Goal: Transaction & Acquisition: Purchase product/service

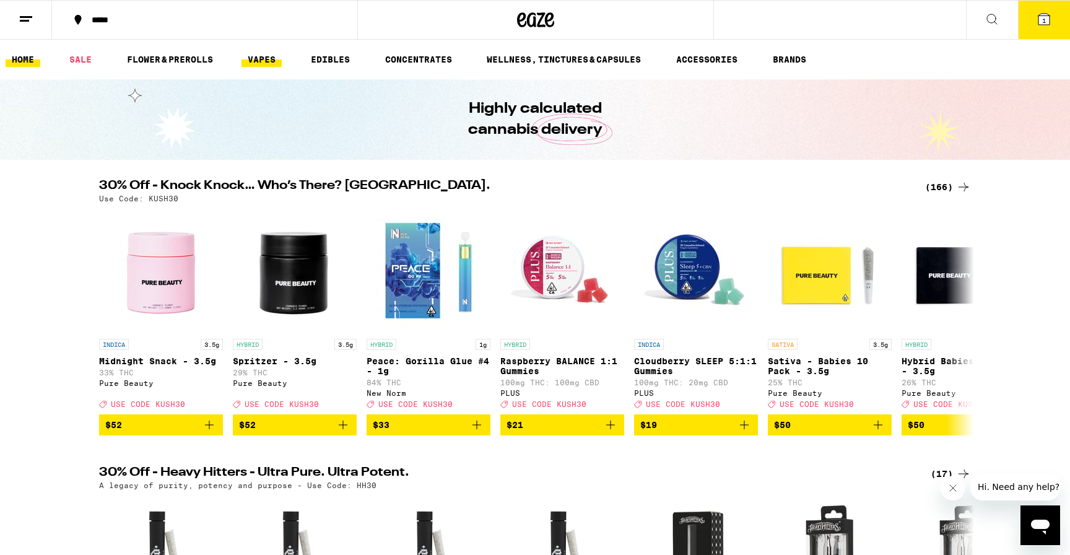
click at [275, 59] on link "VAPES" at bounding box center [261, 59] width 40 height 15
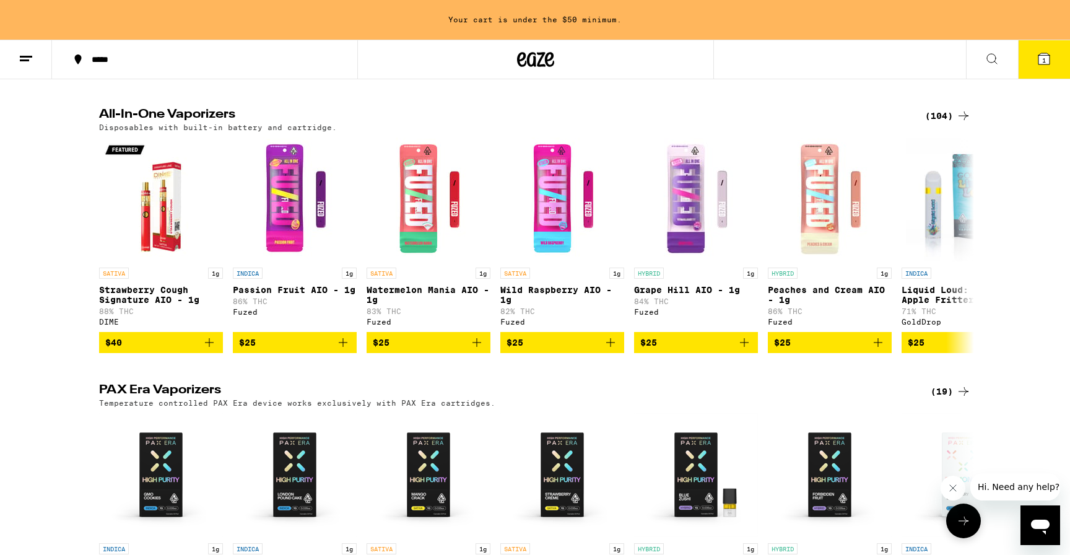
scroll to position [656, 0]
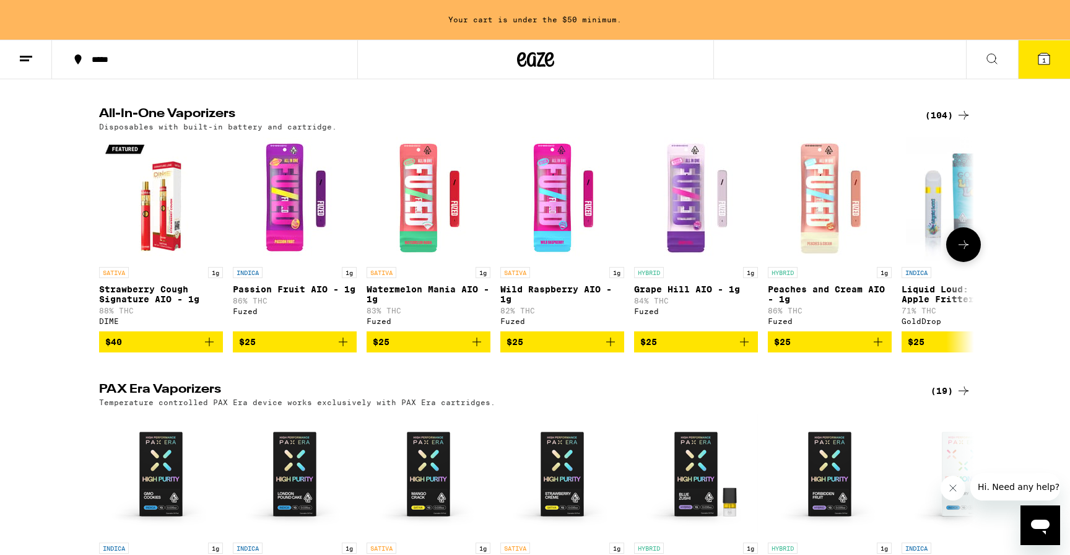
click at [747, 349] on icon "Add to bag" at bounding box center [744, 341] width 15 height 15
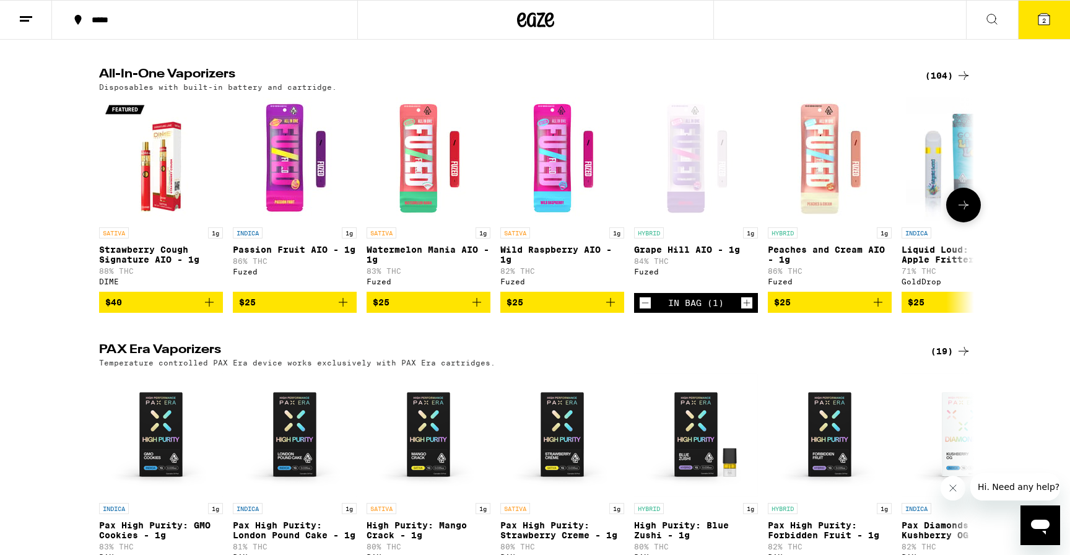
scroll to position [617, 0]
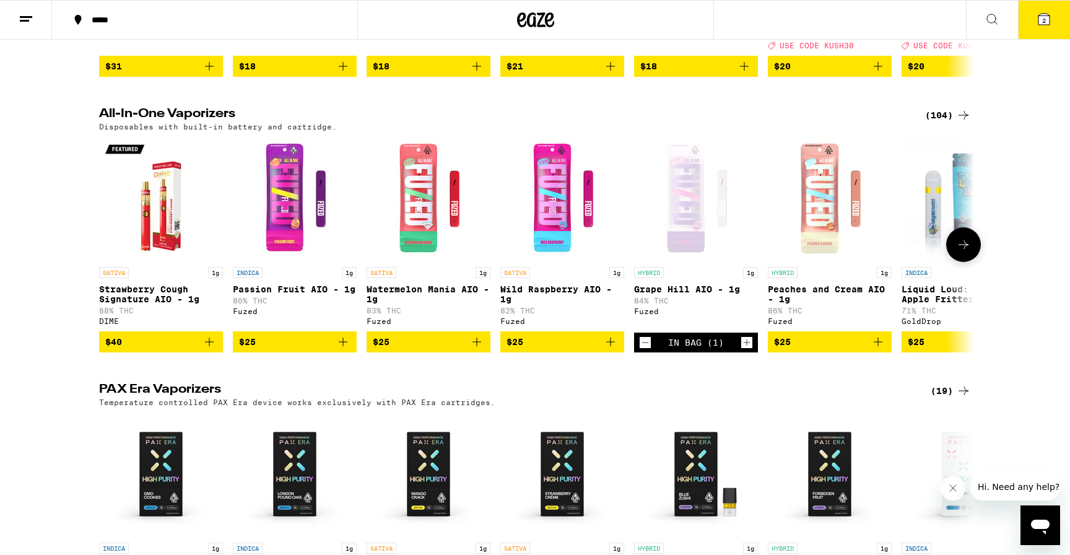
click at [644, 350] on icon "Decrement" at bounding box center [644, 342] width 11 height 15
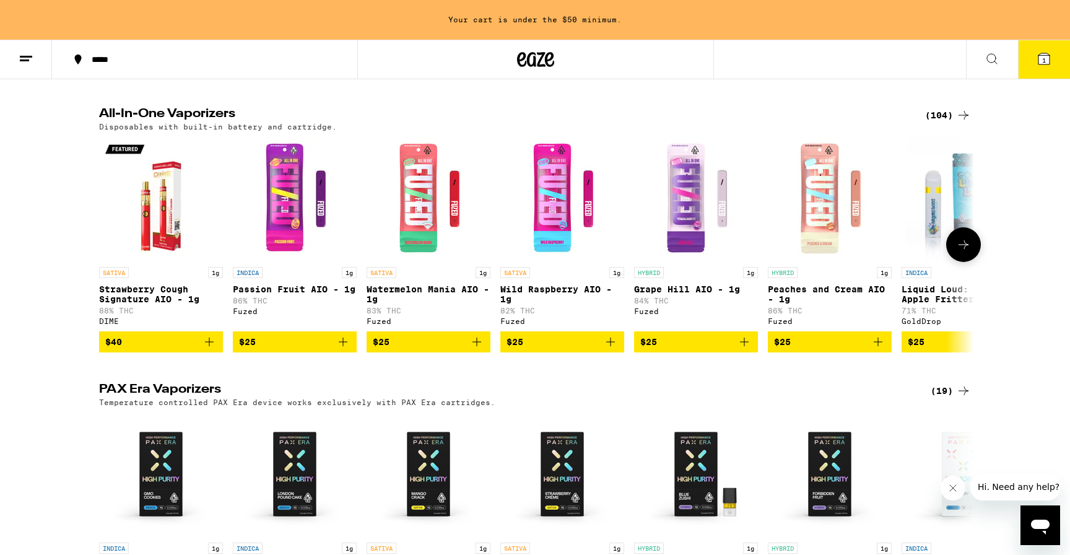
click at [961, 246] on icon at bounding box center [963, 244] width 15 height 15
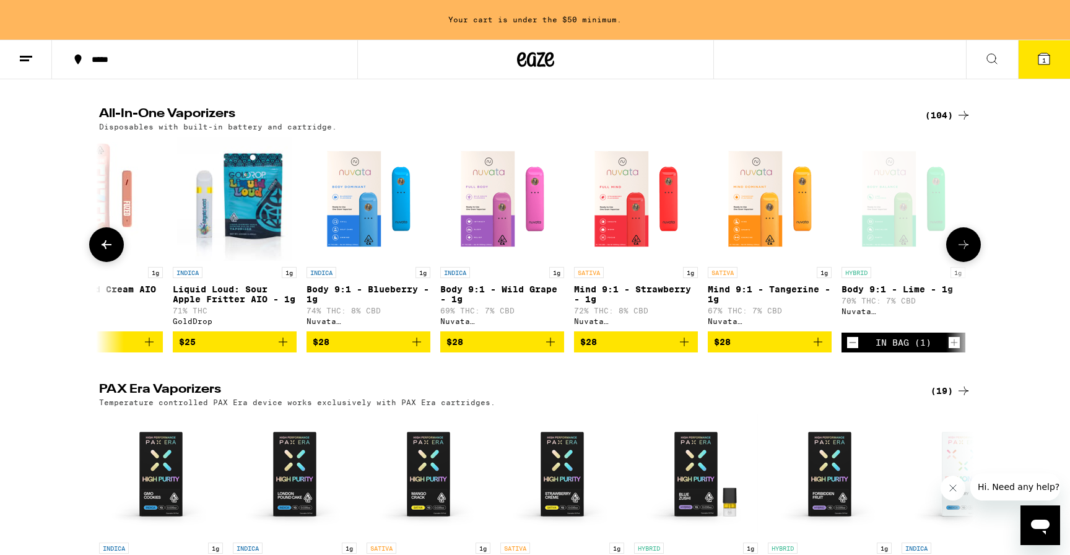
scroll to position [0, 737]
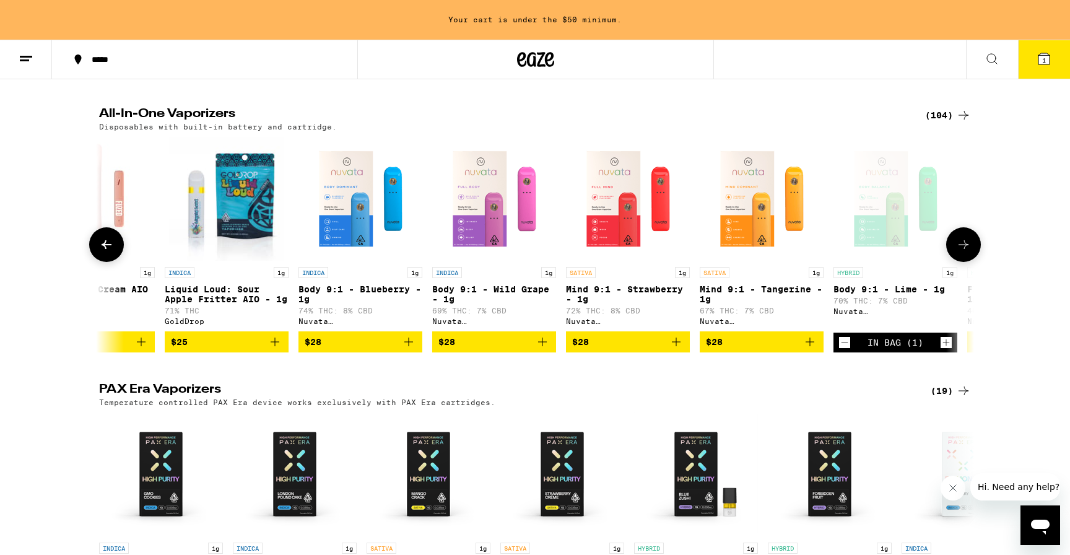
click at [961, 246] on icon at bounding box center [963, 244] width 15 height 15
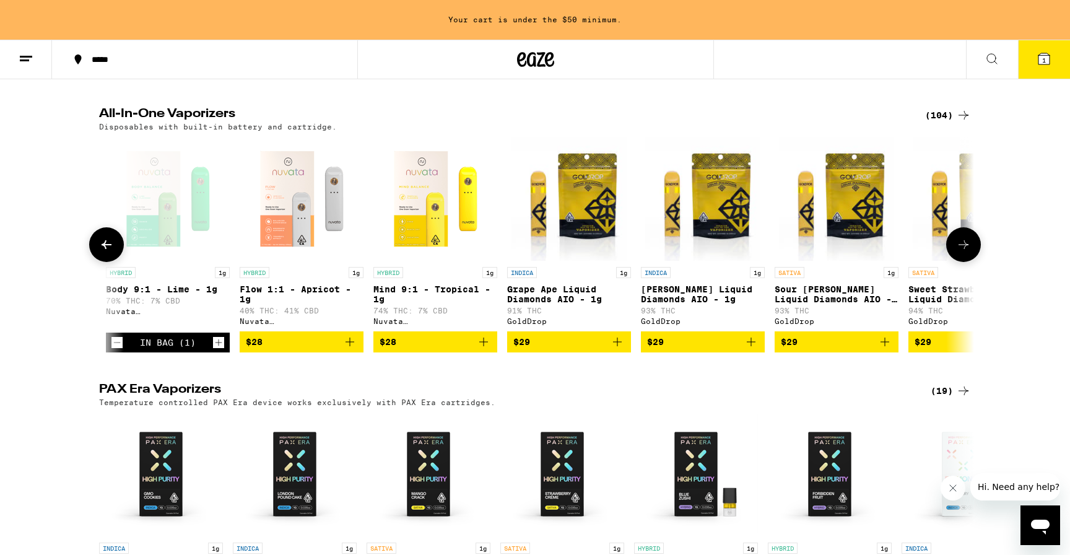
scroll to position [0, 1473]
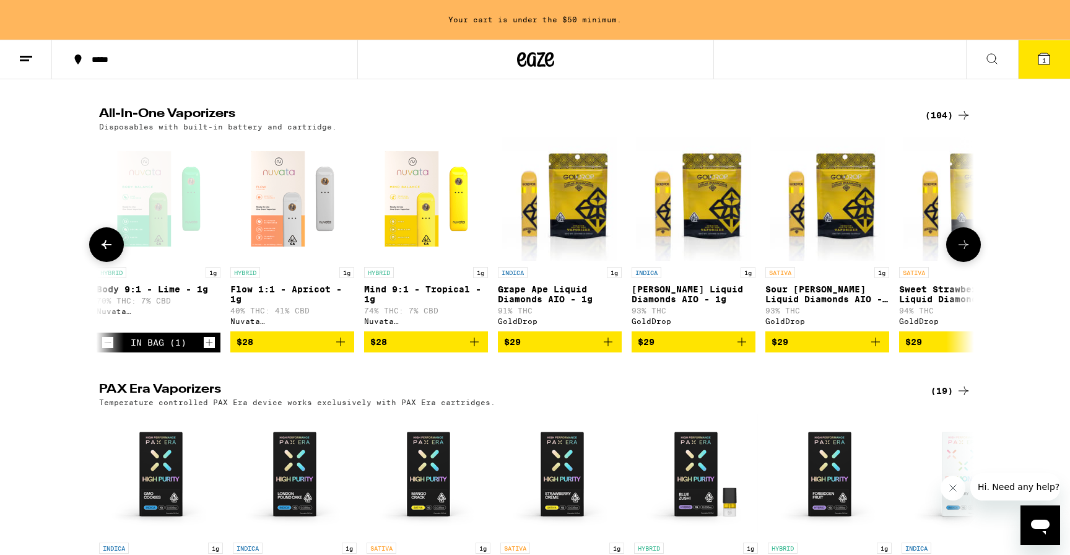
click at [961, 246] on icon at bounding box center [963, 244] width 15 height 15
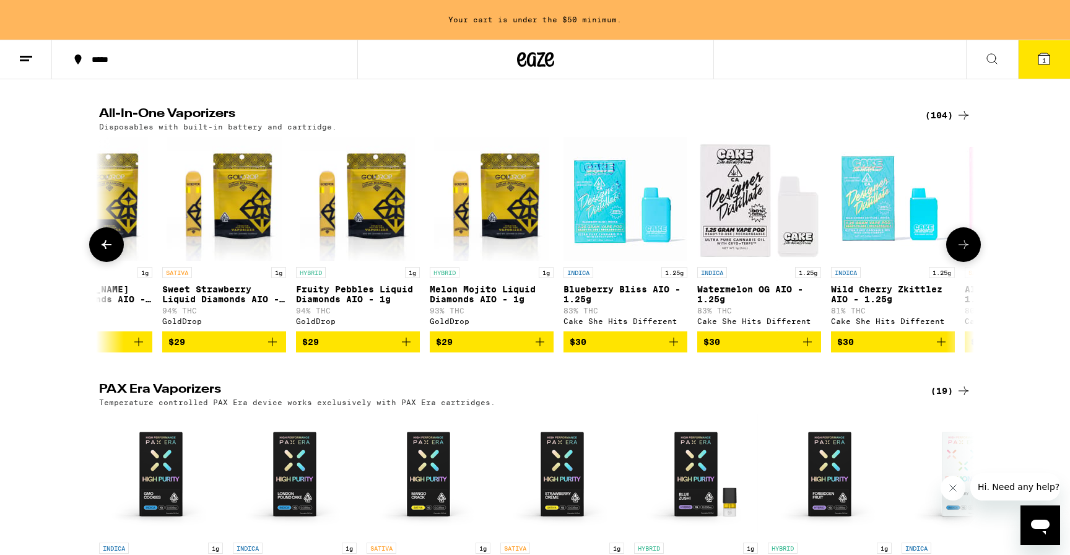
click at [961, 246] on icon at bounding box center [963, 244] width 15 height 15
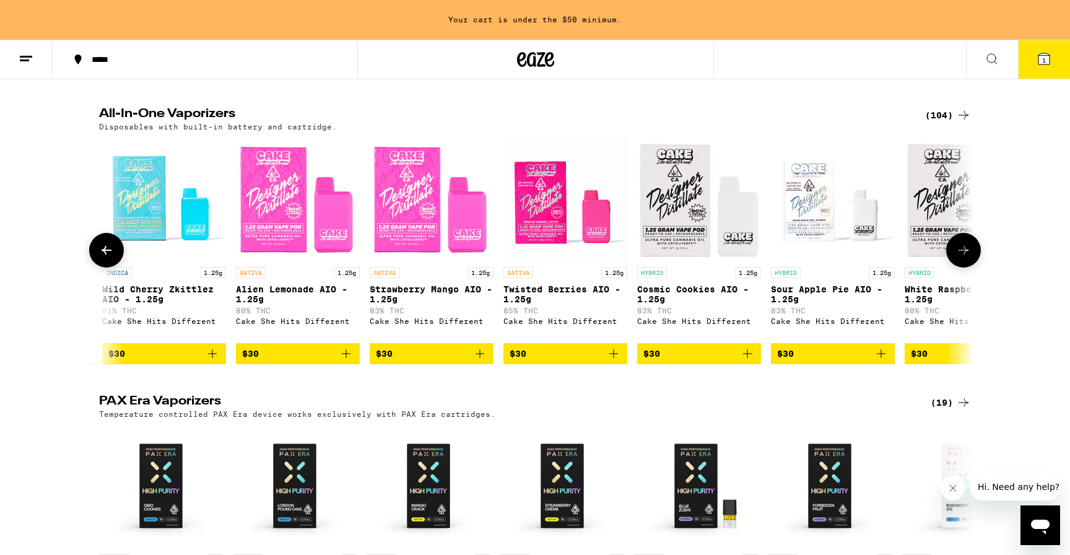
scroll to position [0, 2946]
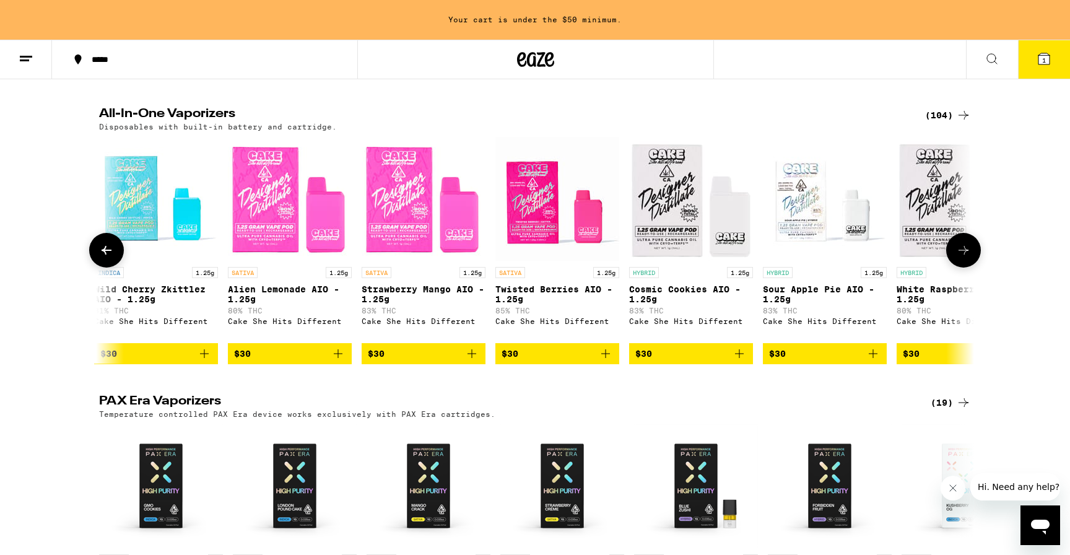
click at [961, 246] on button at bounding box center [963, 250] width 35 height 35
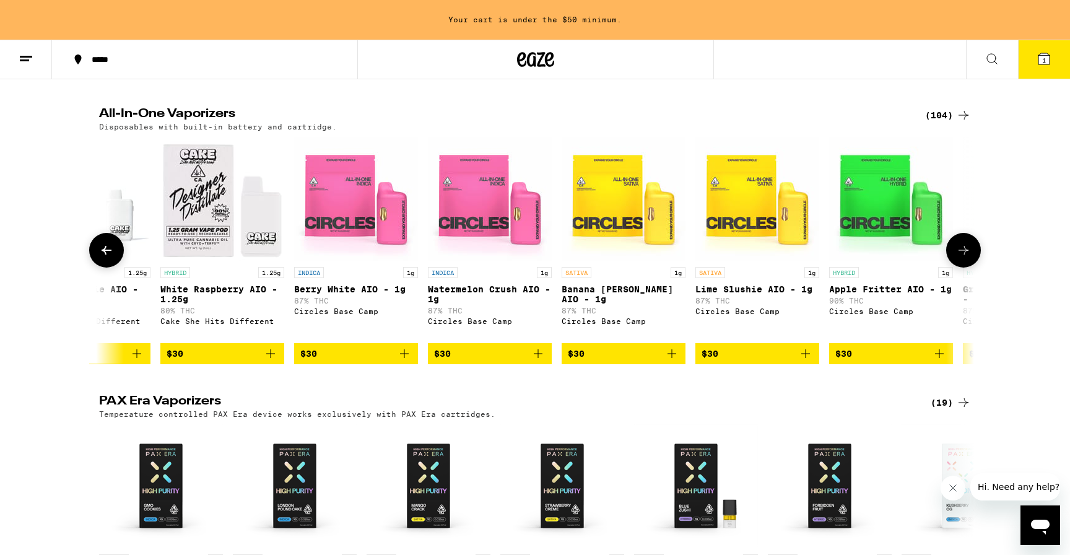
click at [961, 246] on button at bounding box center [963, 250] width 35 height 35
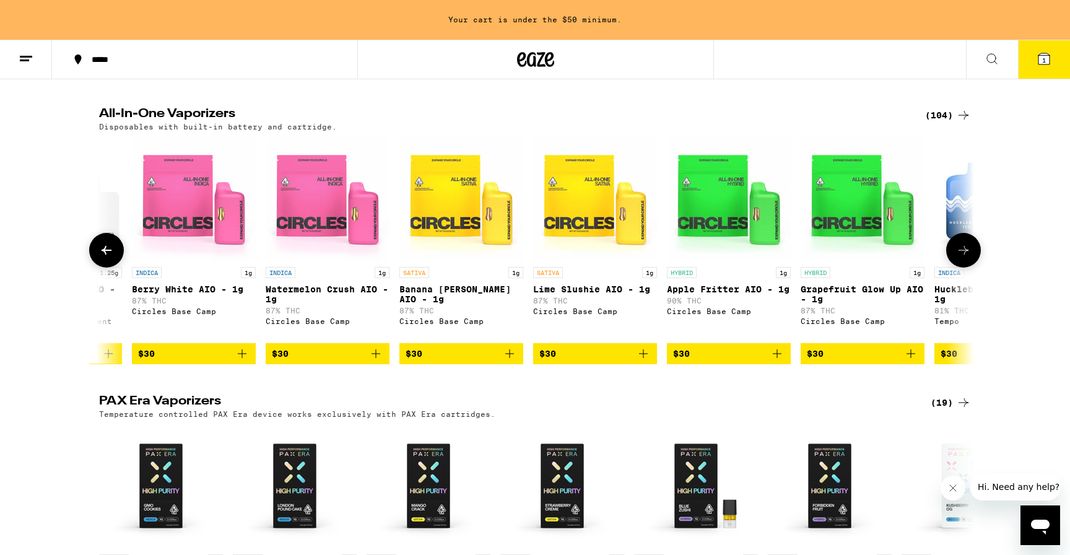
click at [961, 246] on button at bounding box center [963, 250] width 35 height 35
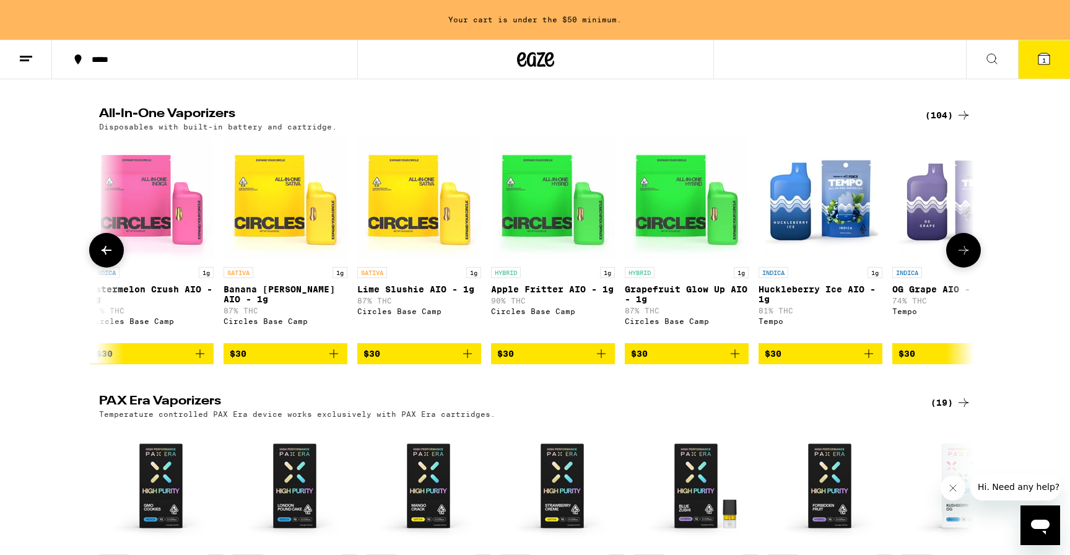
click at [961, 246] on button at bounding box center [963, 250] width 35 height 35
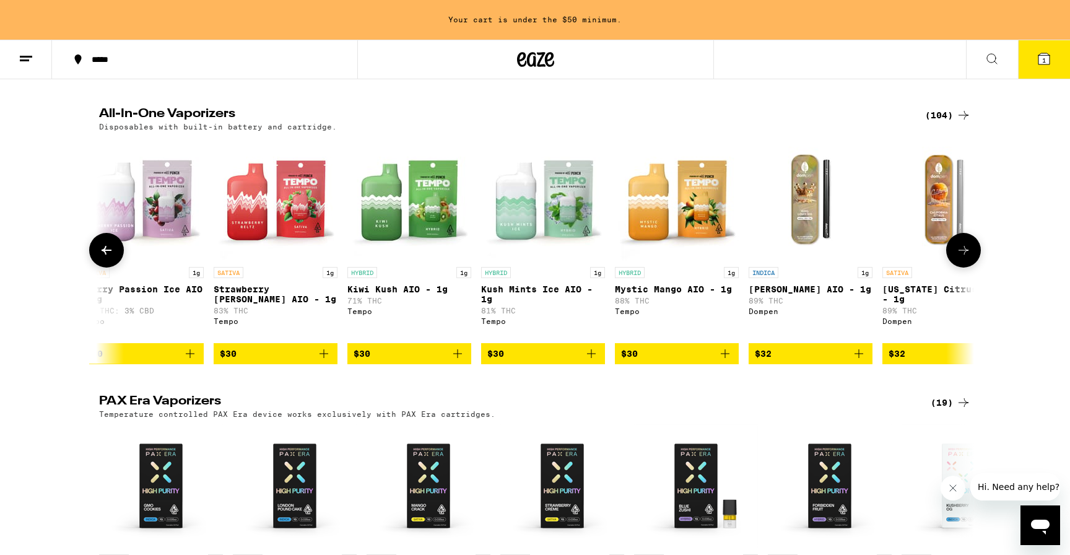
click at [961, 246] on button at bounding box center [963, 250] width 35 height 35
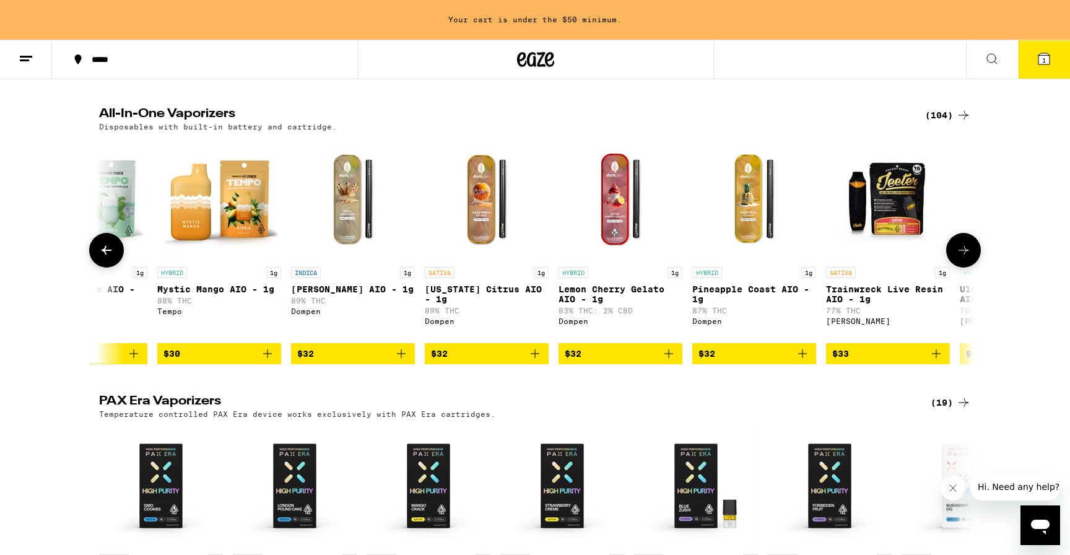
click at [961, 246] on button at bounding box center [963, 250] width 35 height 35
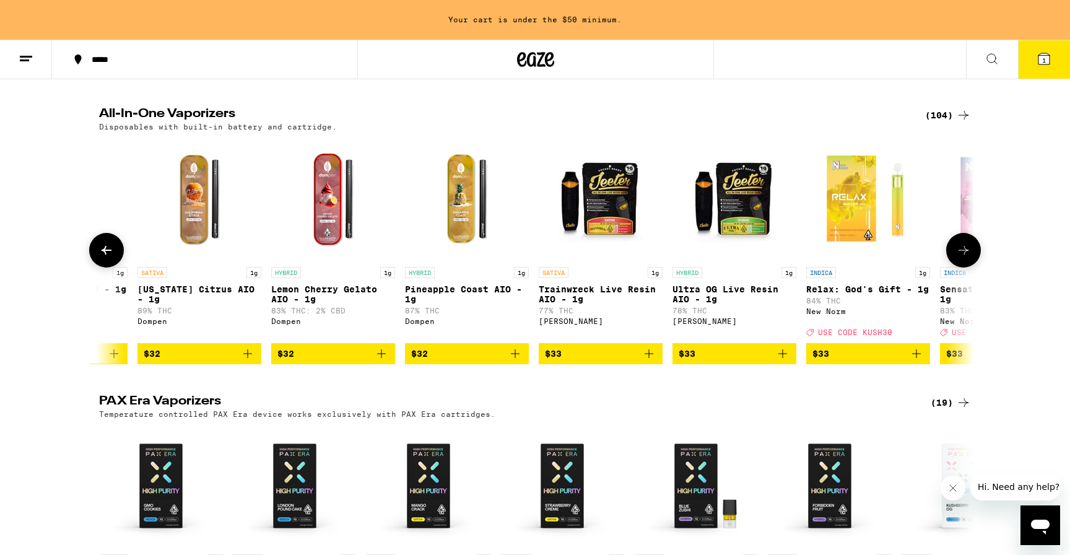
click at [961, 246] on button at bounding box center [963, 250] width 35 height 35
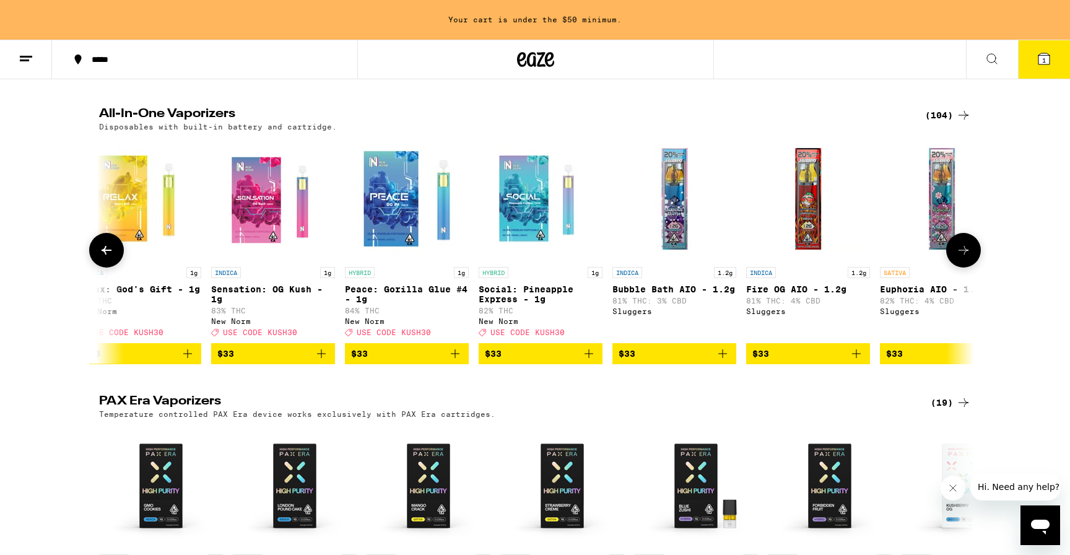
click at [961, 246] on button at bounding box center [963, 250] width 35 height 35
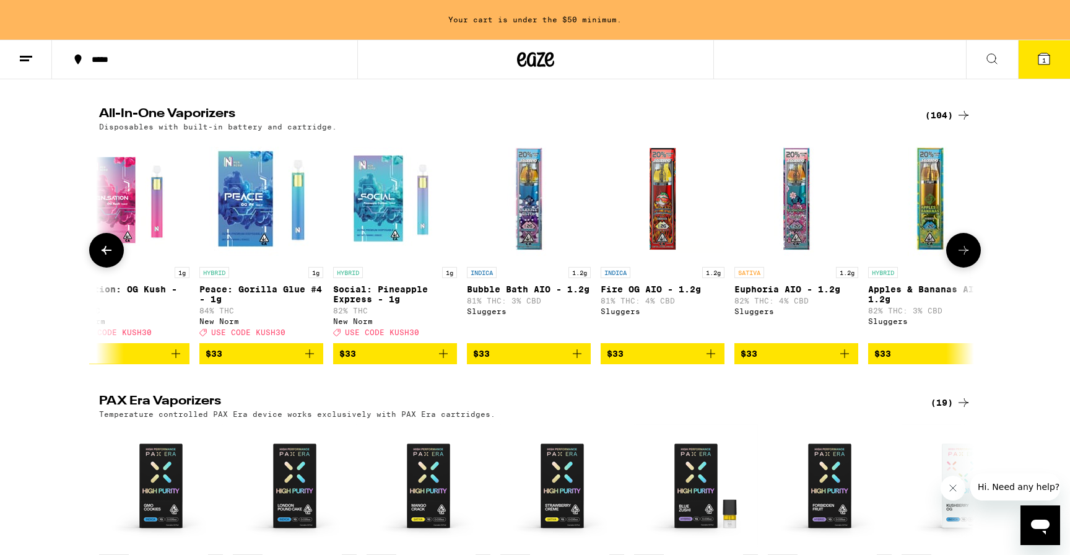
click at [961, 246] on button at bounding box center [963, 250] width 35 height 35
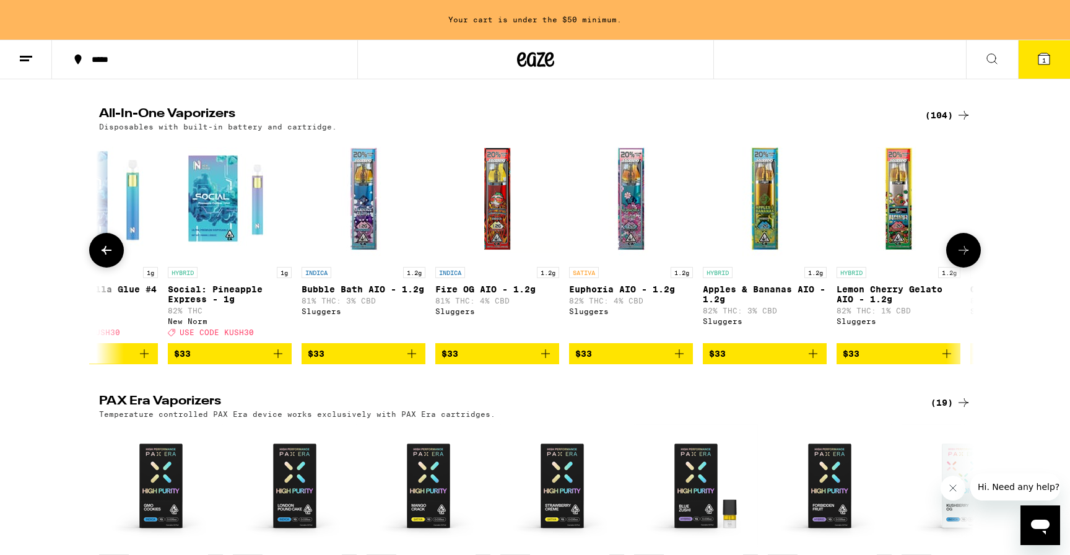
click at [961, 246] on button at bounding box center [963, 250] width 35 height 35
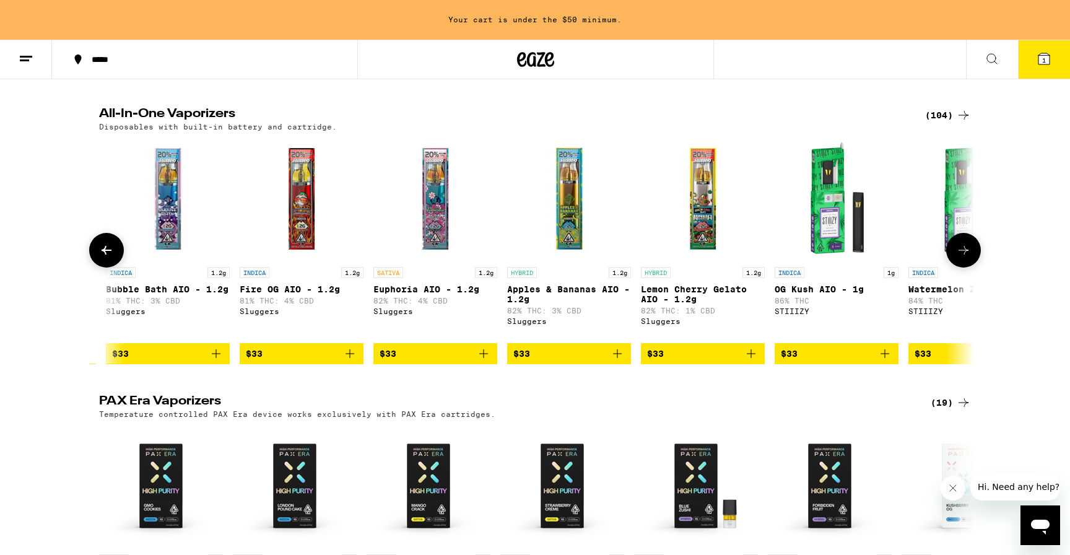
click at [961, 246] on button at bounding box center [963, 250] width 35 height 35
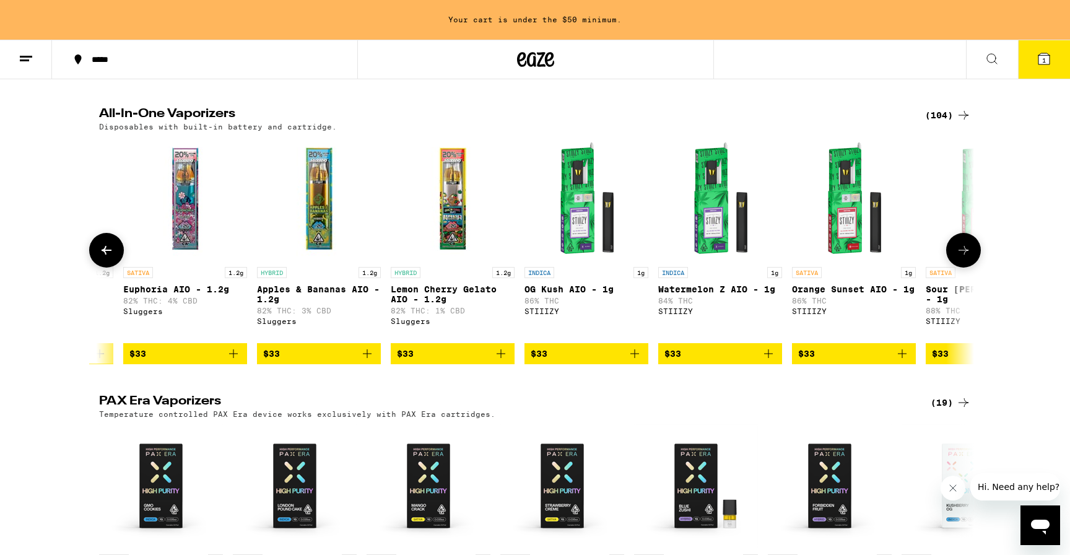
click at [961, 246] on button at bounding box center [963, 250] width 35 height 35
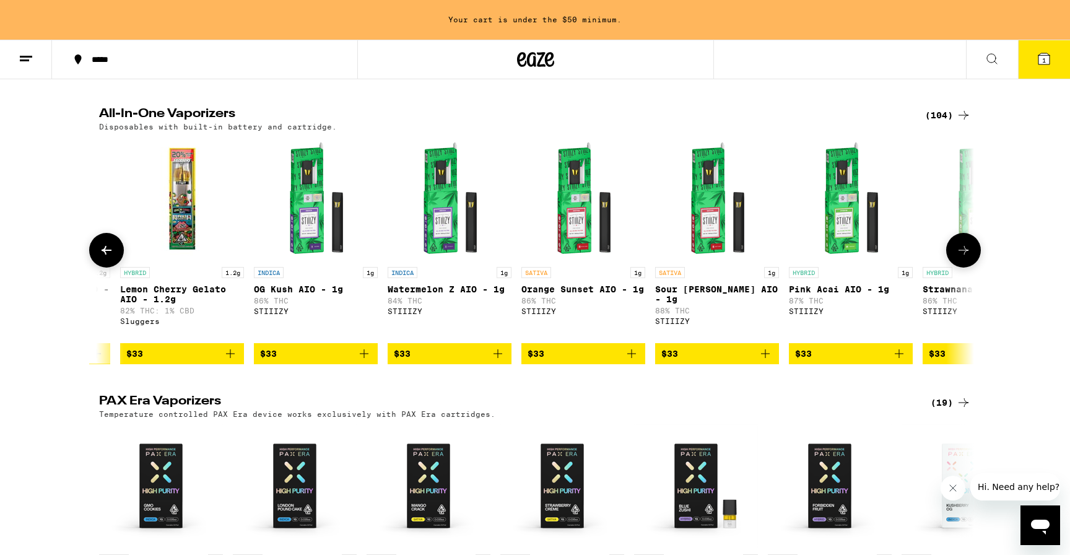
click at [961, 246] on button at bounding box center [963, 250] width 35 height 35
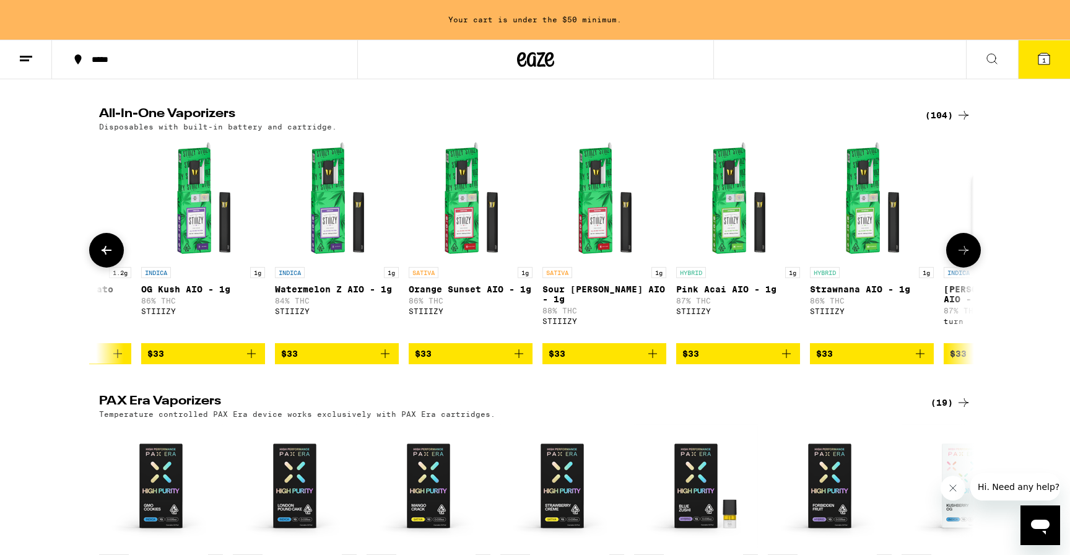
click at [961, 246] on button at bounding box center [963, 250] width 35 height 35
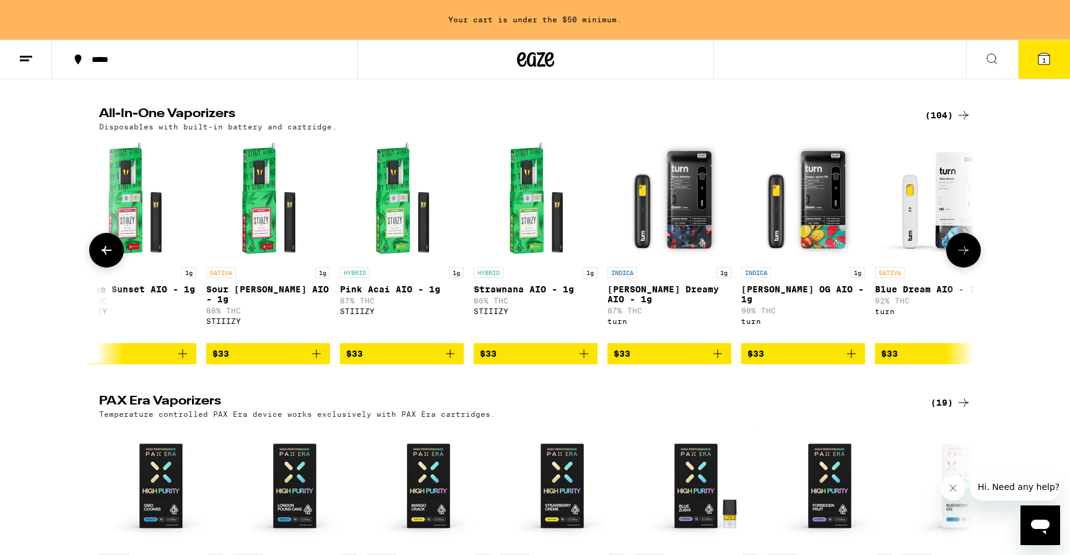
click at [961, 246] on button at bounding box center [963, 250] width 35 height 35
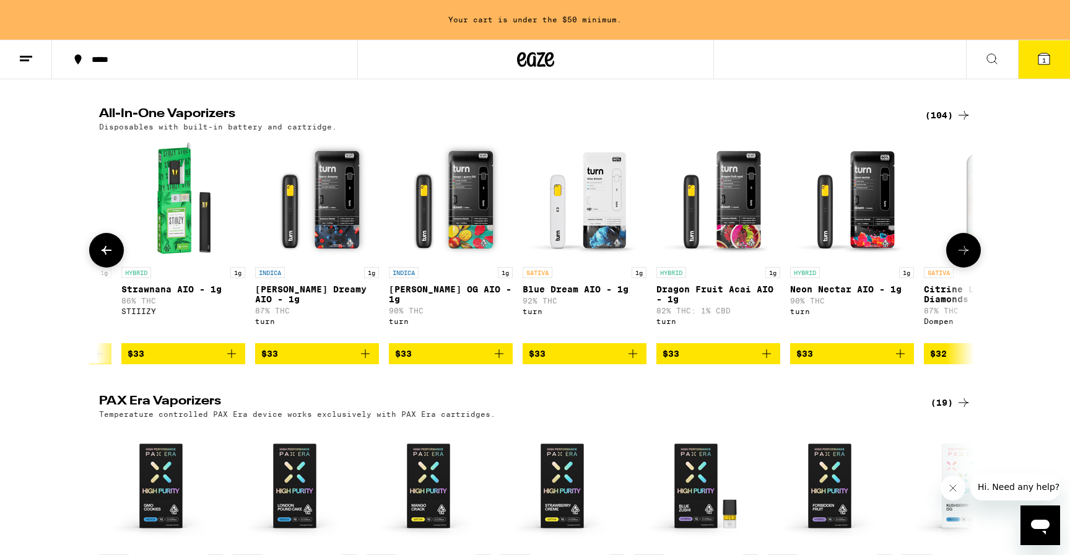
click at [961, 246] on button at bounding box center [963, 250] width 35 height 35
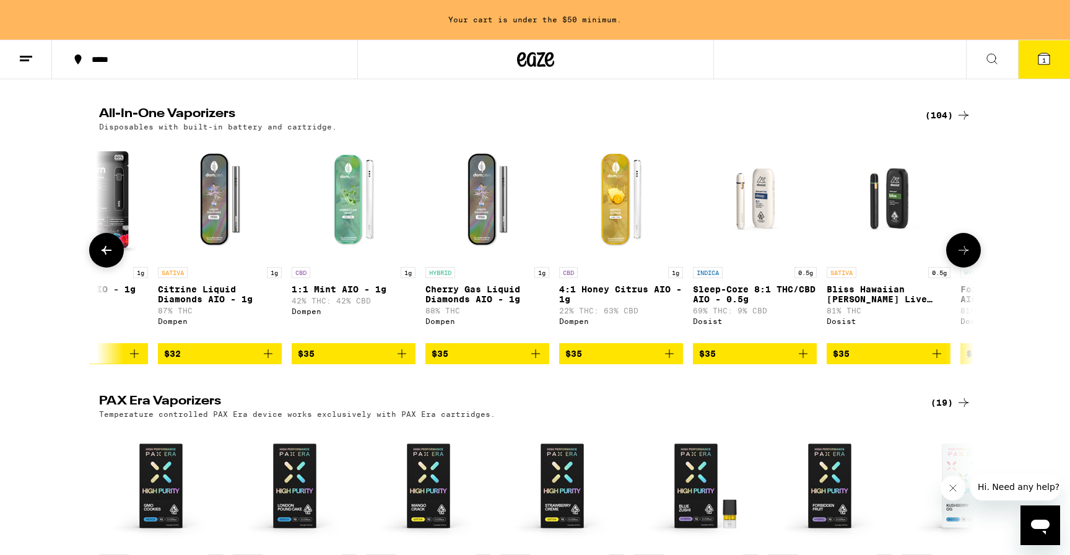
click at [961, 246] on button at bounding box center [963, 250] width 35 height 35
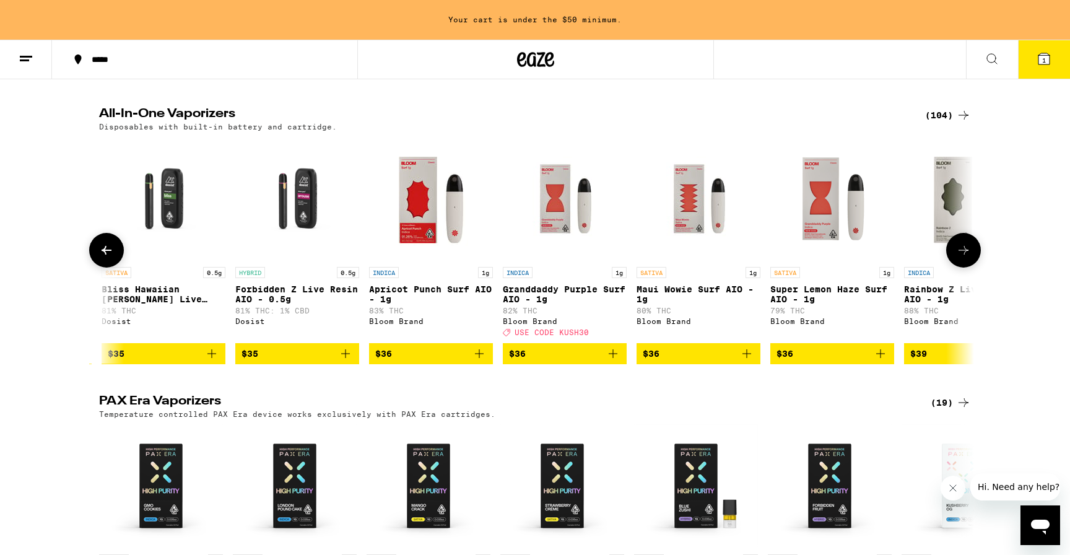
click at [961, 246] on button at bounding box center [963, 250] width 35 height 35
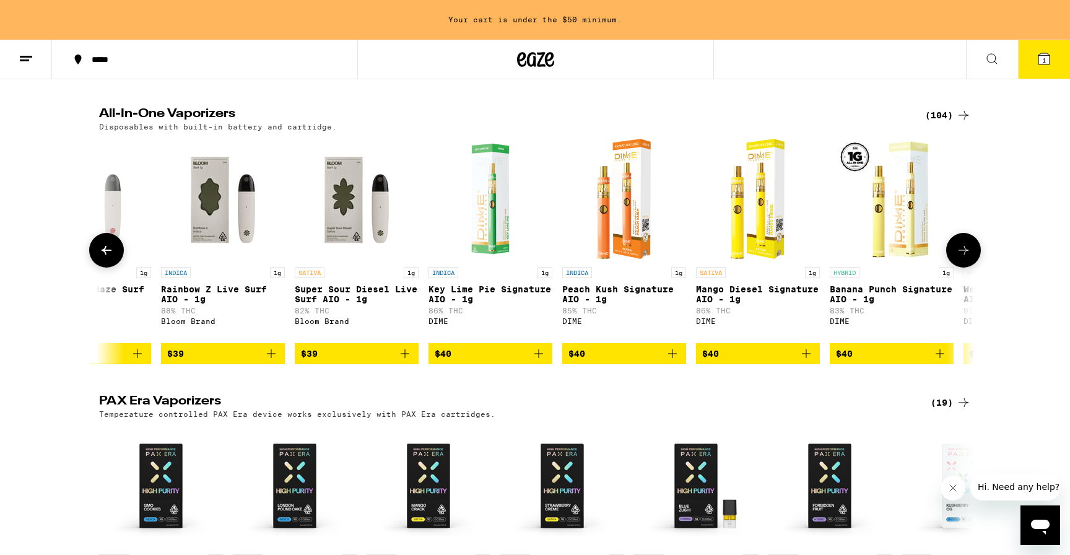
click at [961, 246] on button at bounding box center [963, 250] width 35 height 35
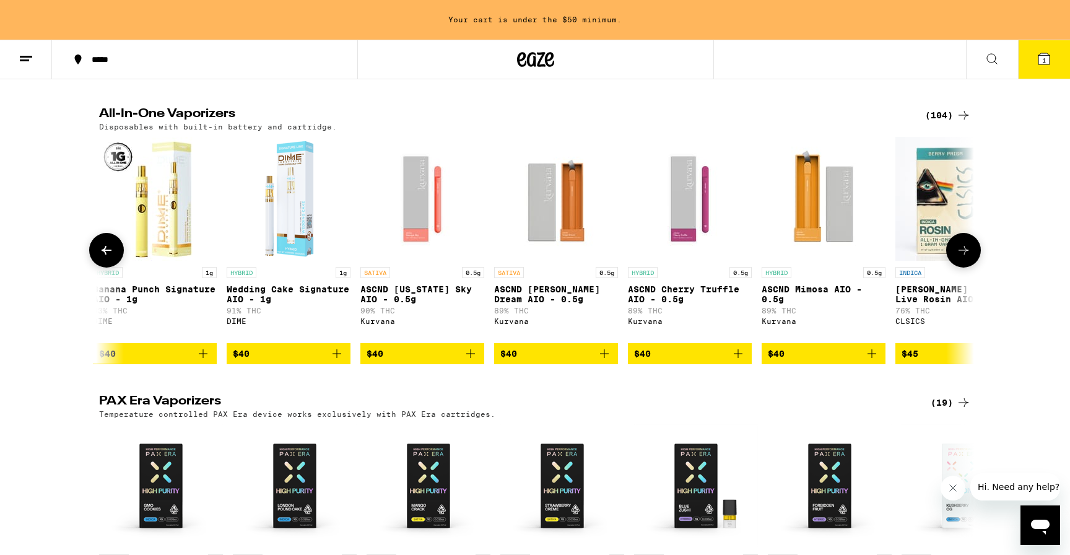
click at [961, 246] on button at bounding box center [963, 250] width 35 height 35
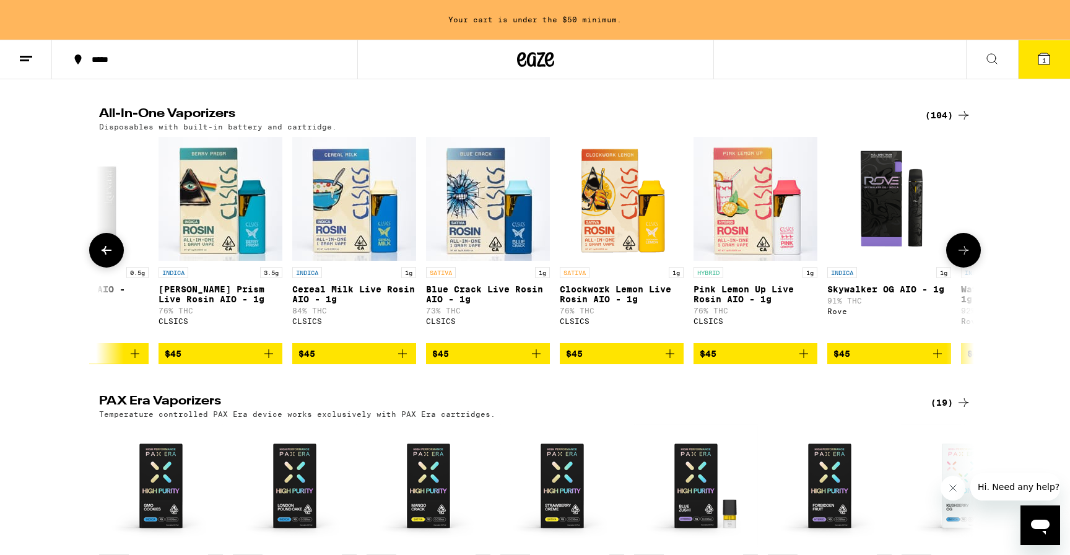
click at [961, 246] on button at bounding box center [963, 250] width 35 height 35
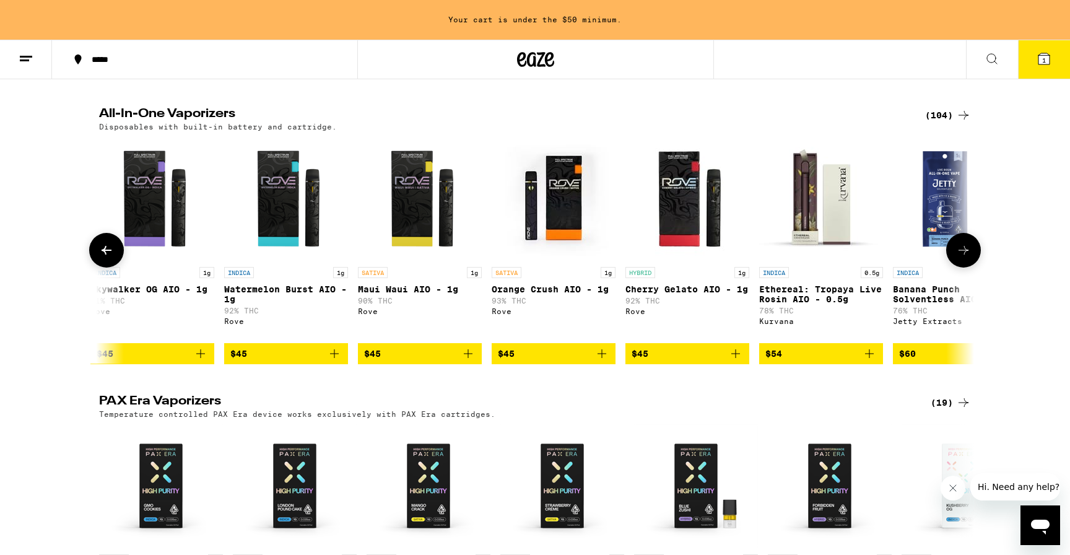
scroll to position [0, 12712]
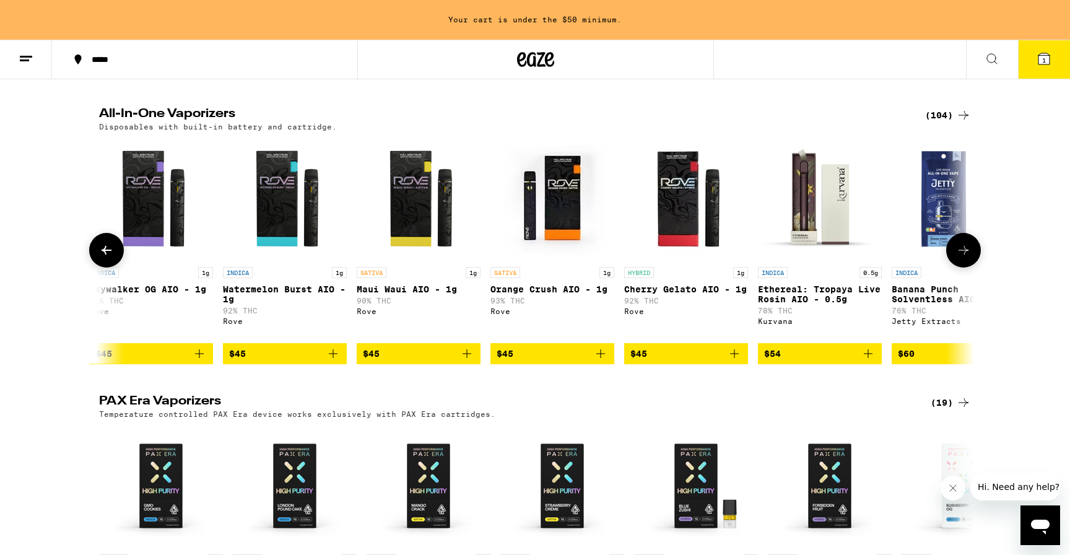
click at [961, 246] on button at bounding box center [963, 250] width 35 height 35
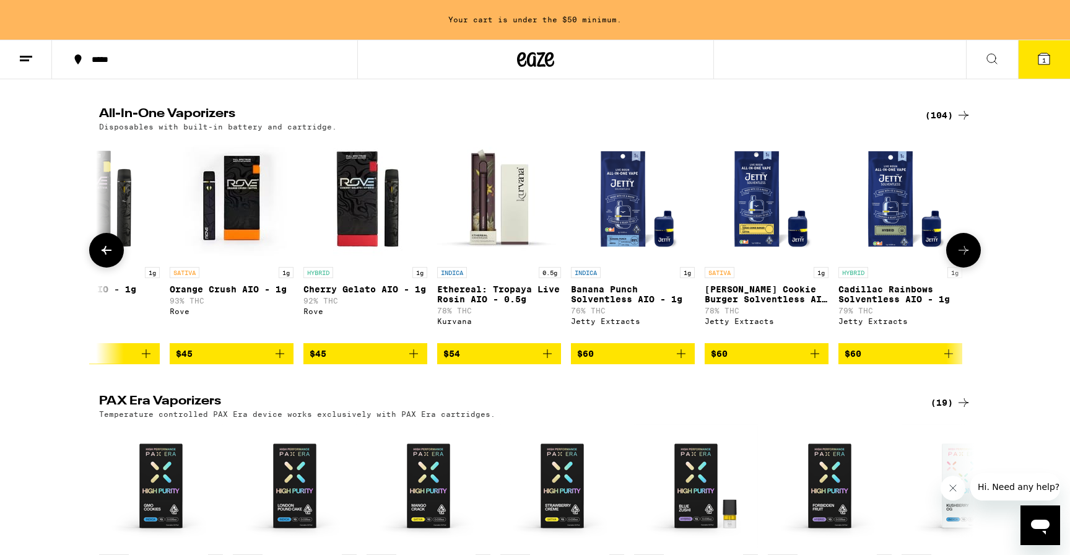
scroll to position [0, 13034]
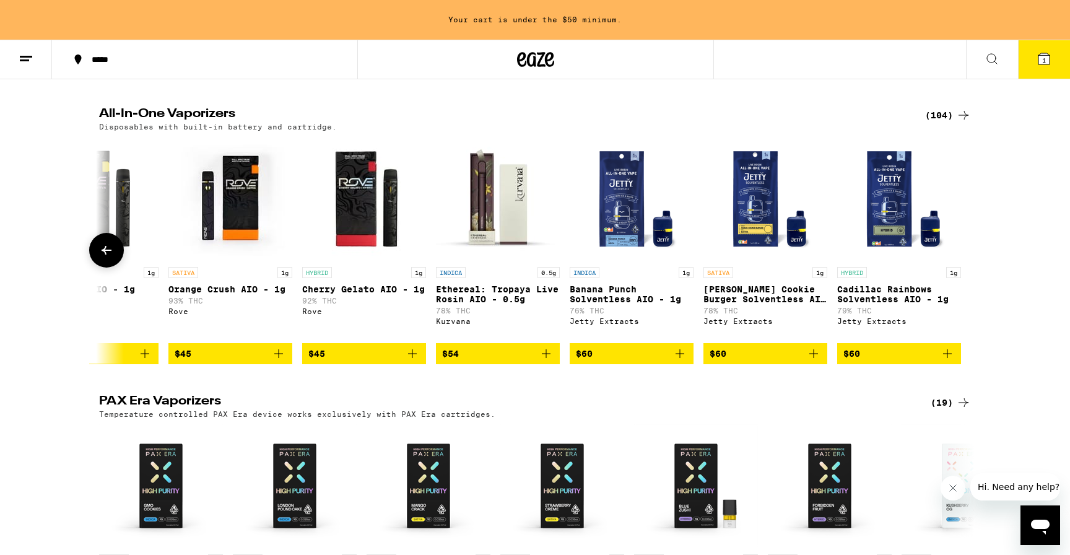
click at [115, 254] on button at bounding box center [106, 250] width 35 height 35
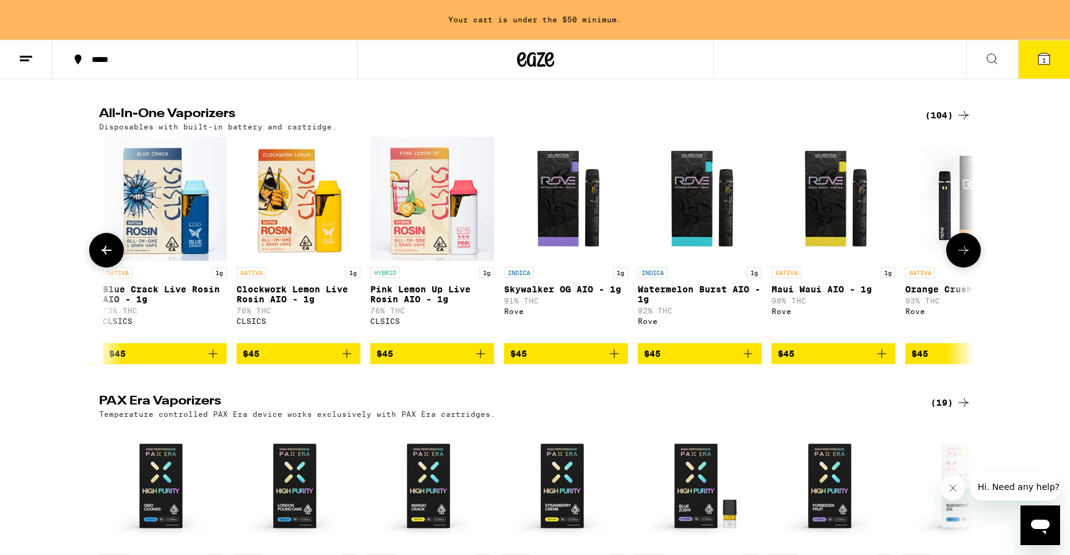
click at [115, 254] on button at bounding box center [106, 250] width 35 height 35
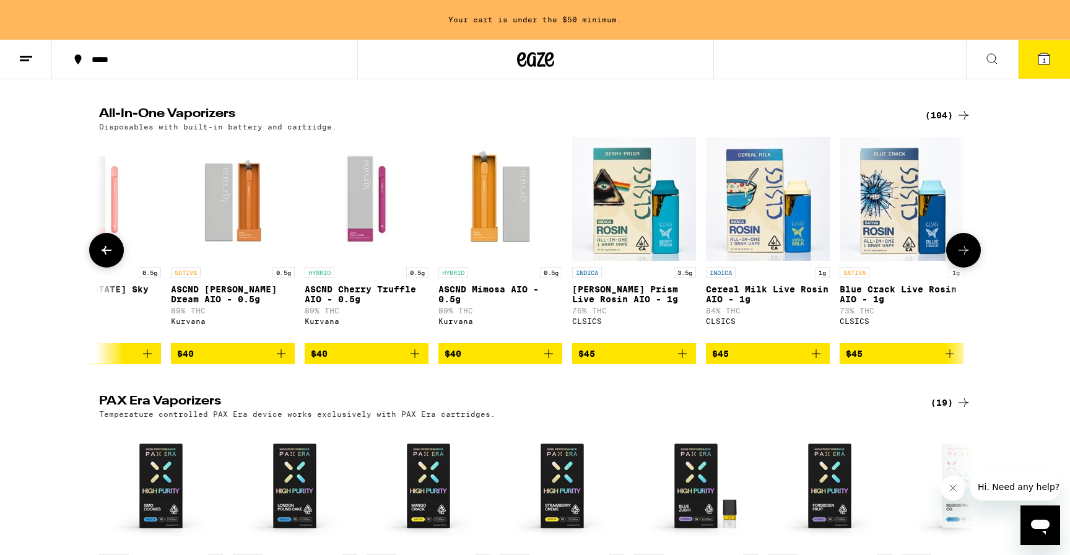
click at [115, 254] on button at bounding box center [106, 250] width 35 height 35
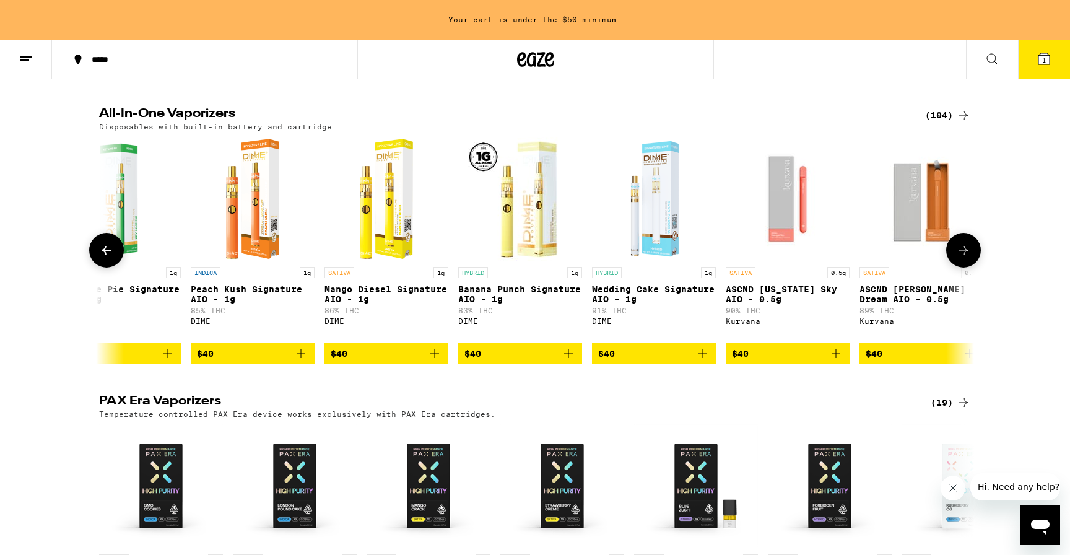
click at [115, 254] on button at bounding box center [106, 250] width 35 height 35
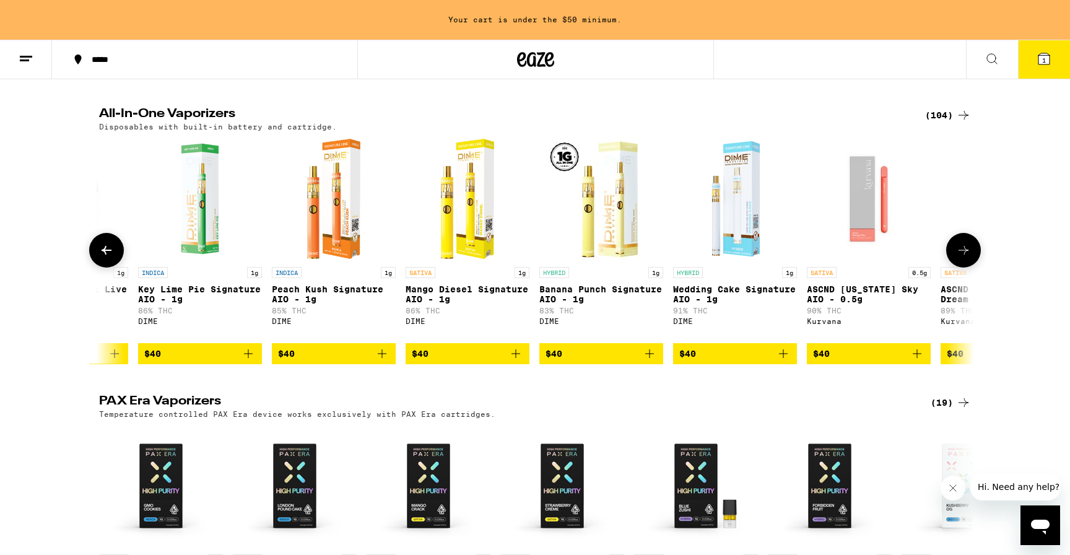
click at [115, 254] on button at bounding box center [106, 250] width 35 height 35
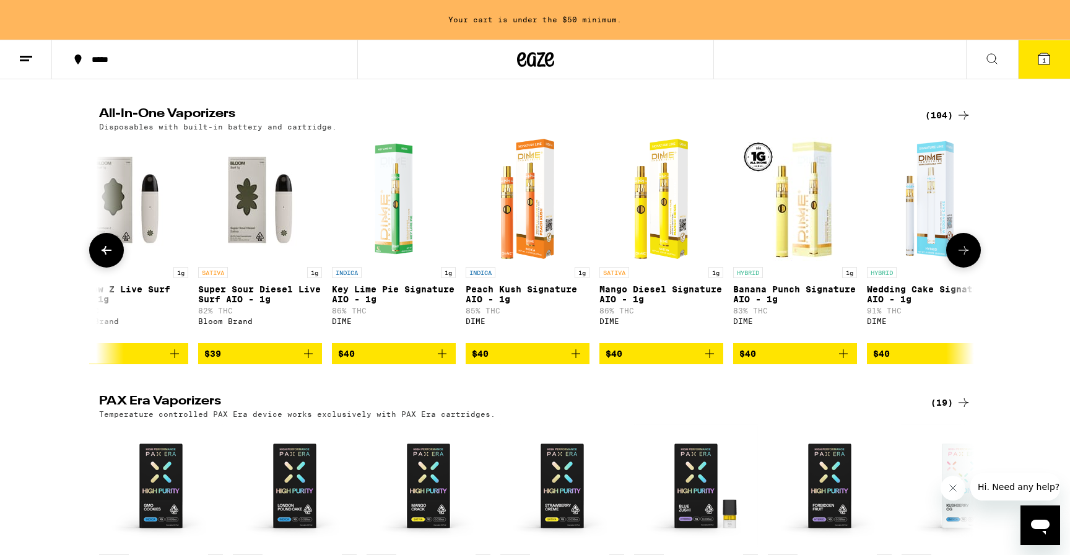
click at [115, 254] on button at bounding box center [106, 250] width 35 height 35
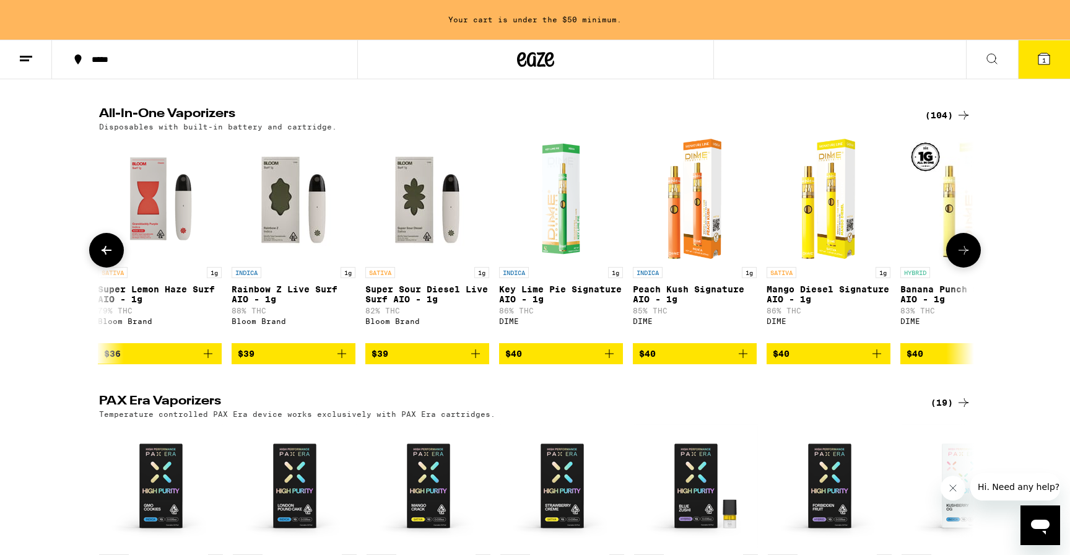
click at [115, 254] on button at bounding box center [106, 250] width 35 height 35
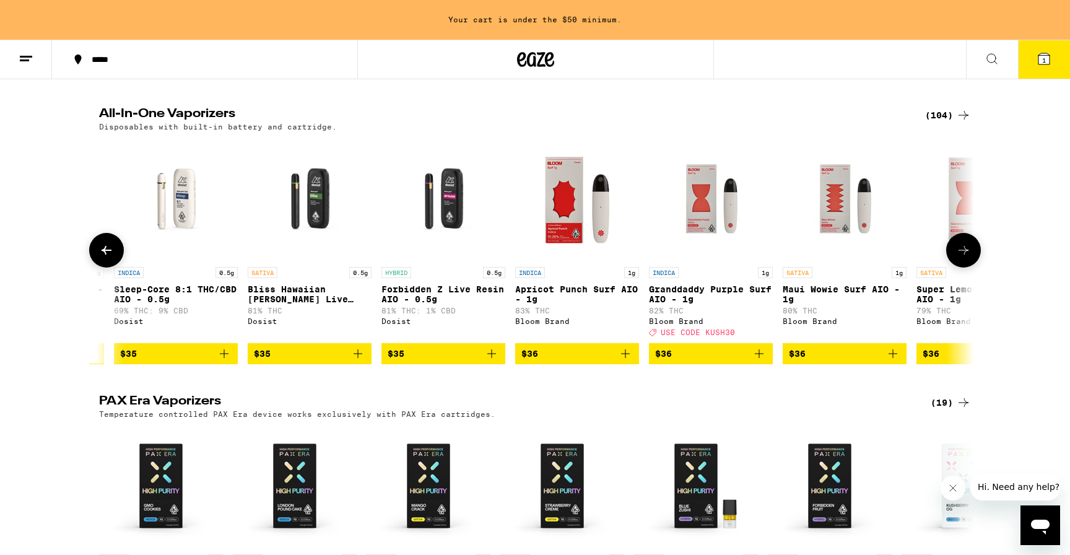
click at [115, 254] on button at bounding box center [106, 250] width 35 height 35
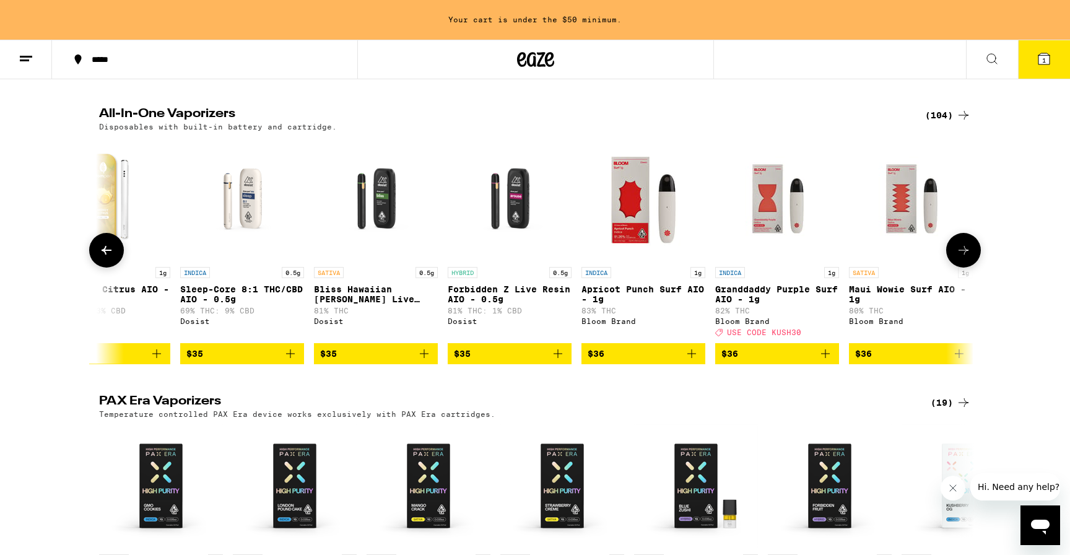
click at [115, 254] on button at bounding box center [106, 250] width 35 height 35
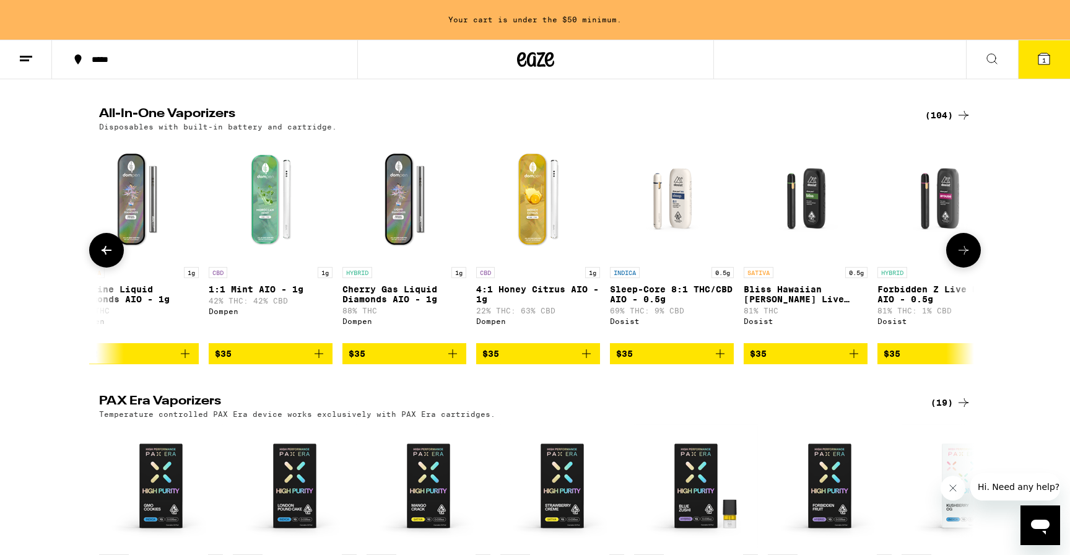
click at [115, 254] on button at bounding box center [106, 250] width 35 height 35
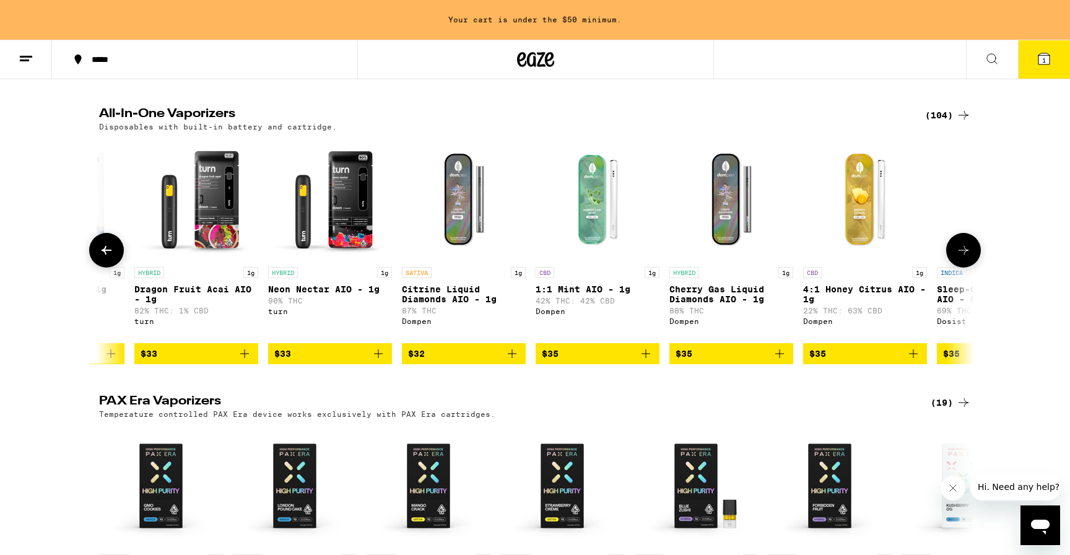
click at [115, 254] on button at bounding box center [106, 250] width 35 height 35
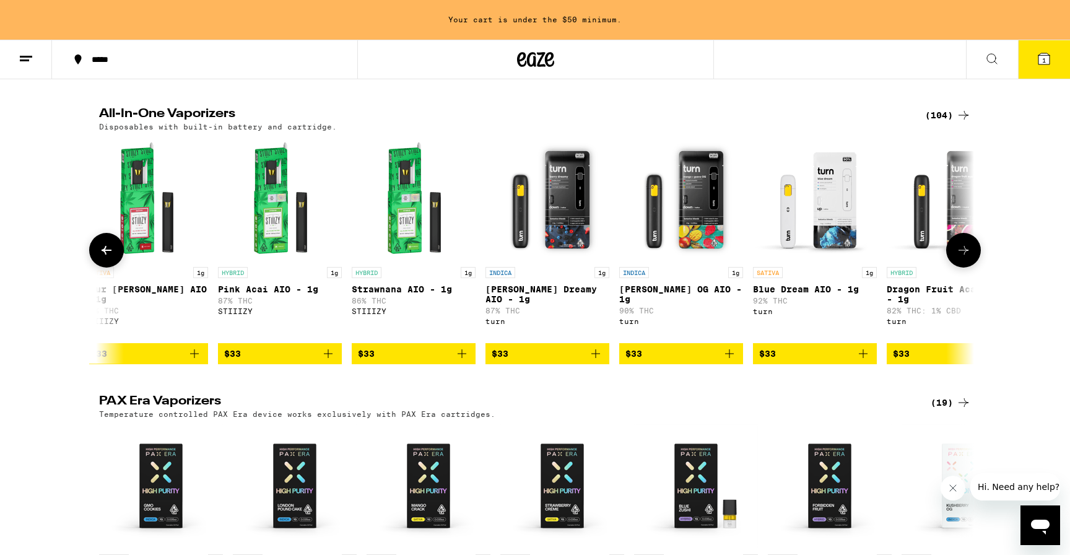
click at [115, 254] on button at bounding box center [106, 250] width 35 height 35
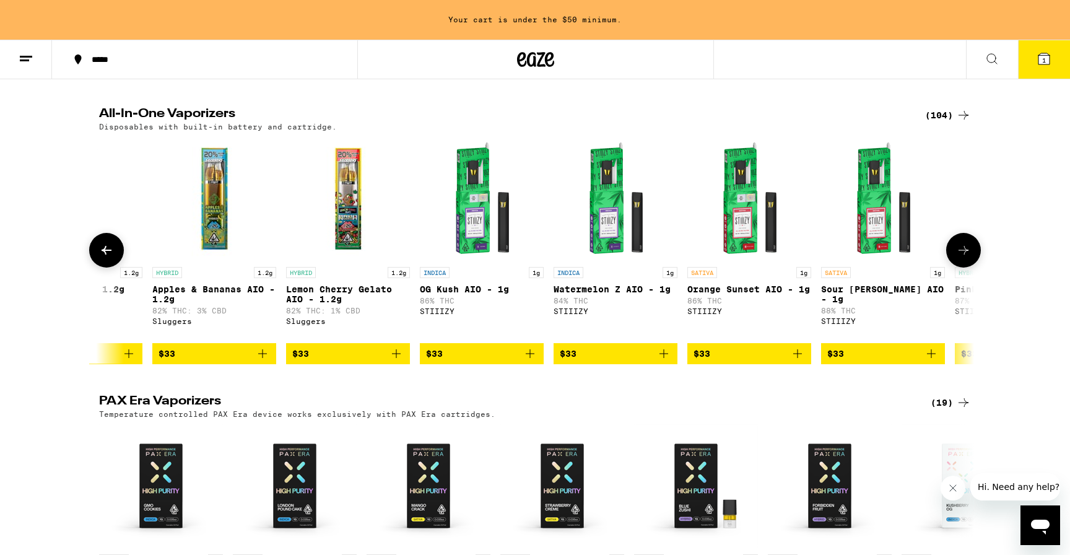
click at [115, 254] on button at bounding box center [106, 250] width 35 height 35
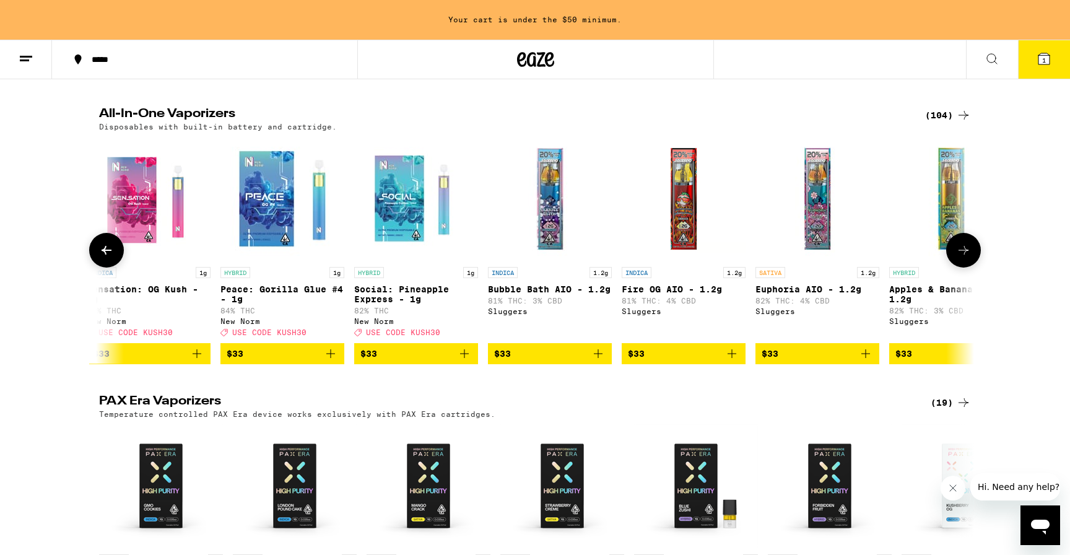
click at [115, 254] on button at bounding box center [106, 250] width 35 height 35
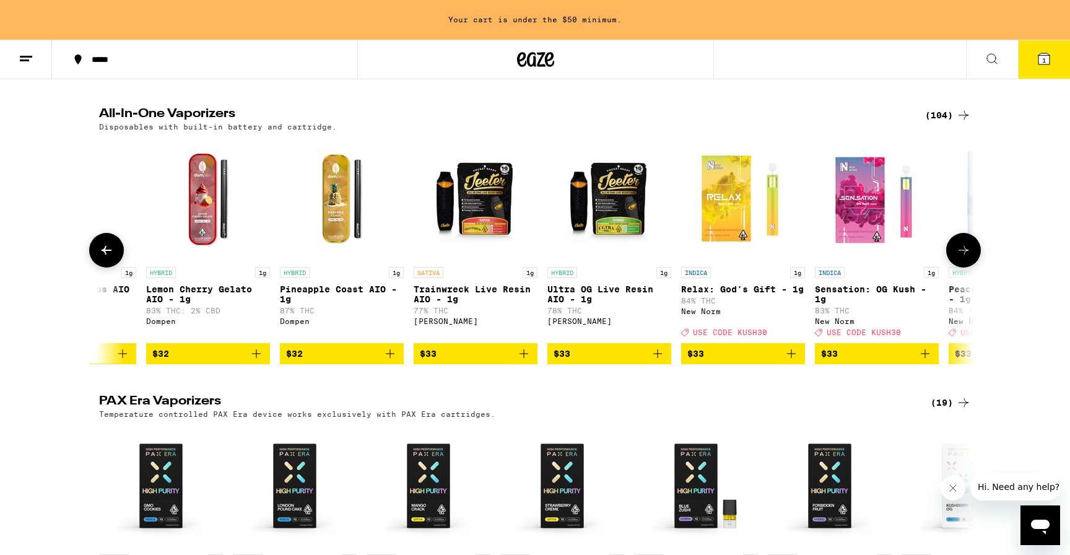
scroll to position [0, 5827]
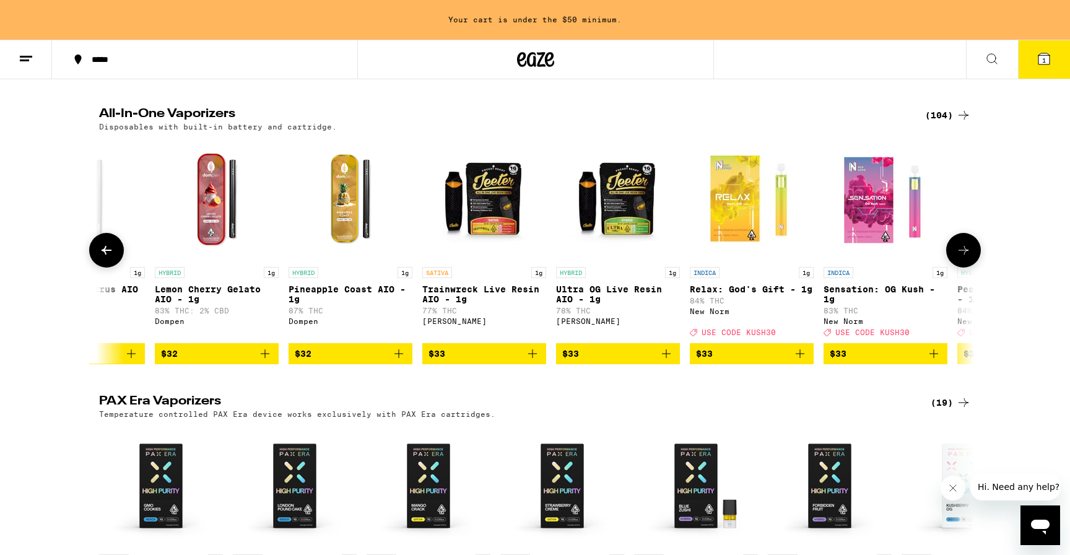
click at [115, 254] on button at bounding box center [106, 250] width 35 height 35
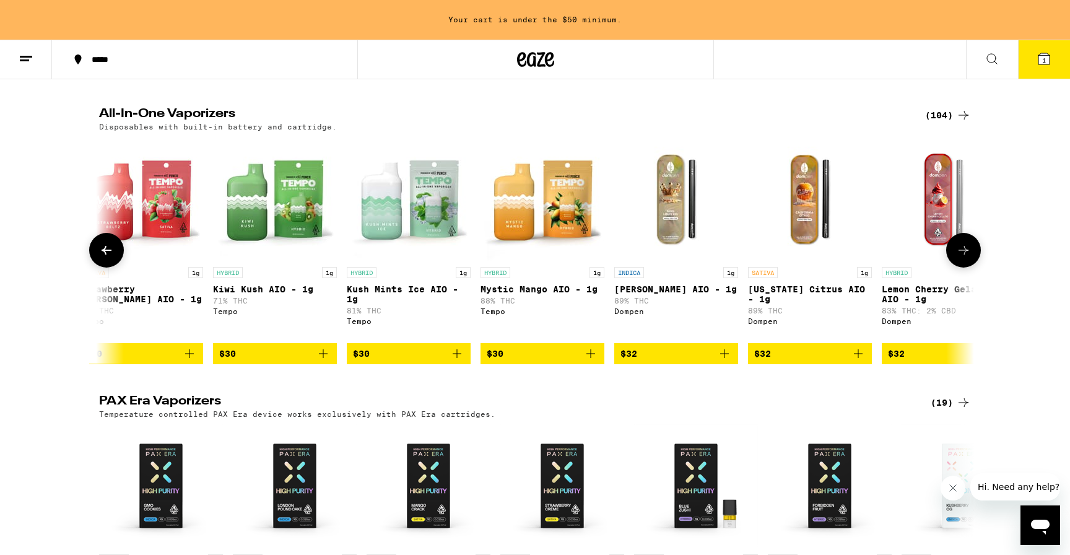
scroll to position [0, 5091]
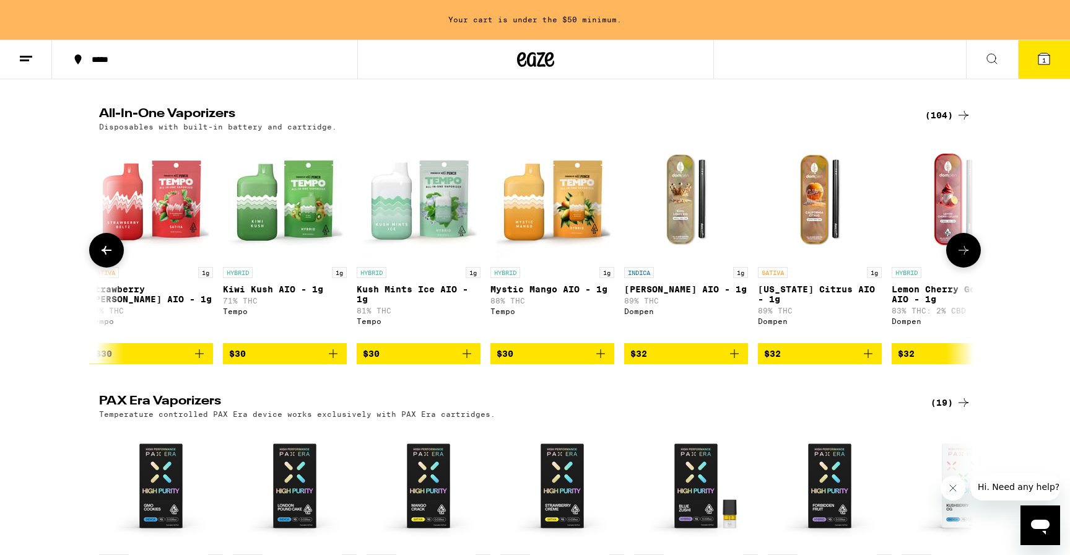
click at [115, 254] on button at bounding box center [106, 250] width 35 height 35
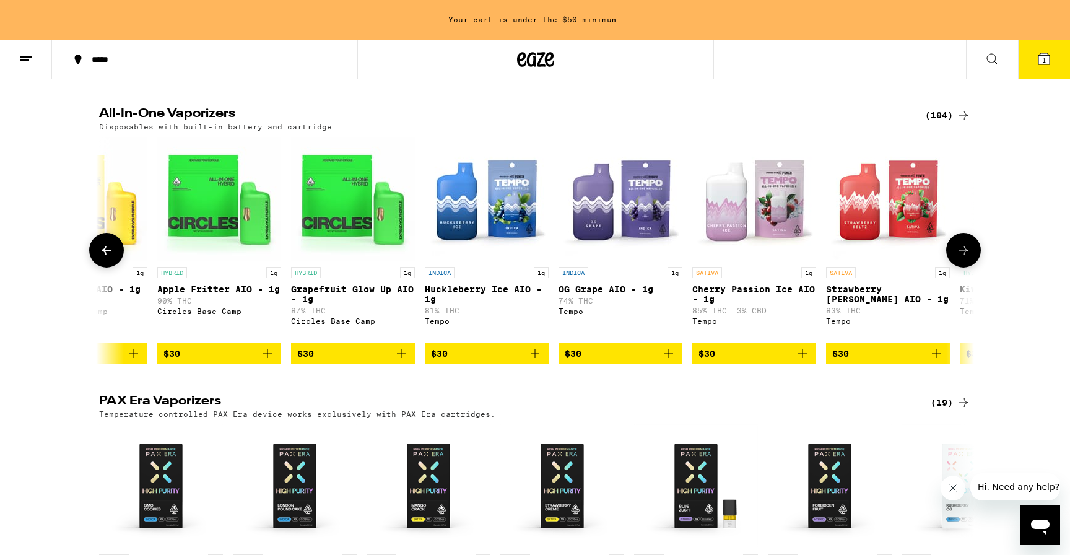
click at [115, 254] on button at bounding box center [106, 250] width 35 height 35
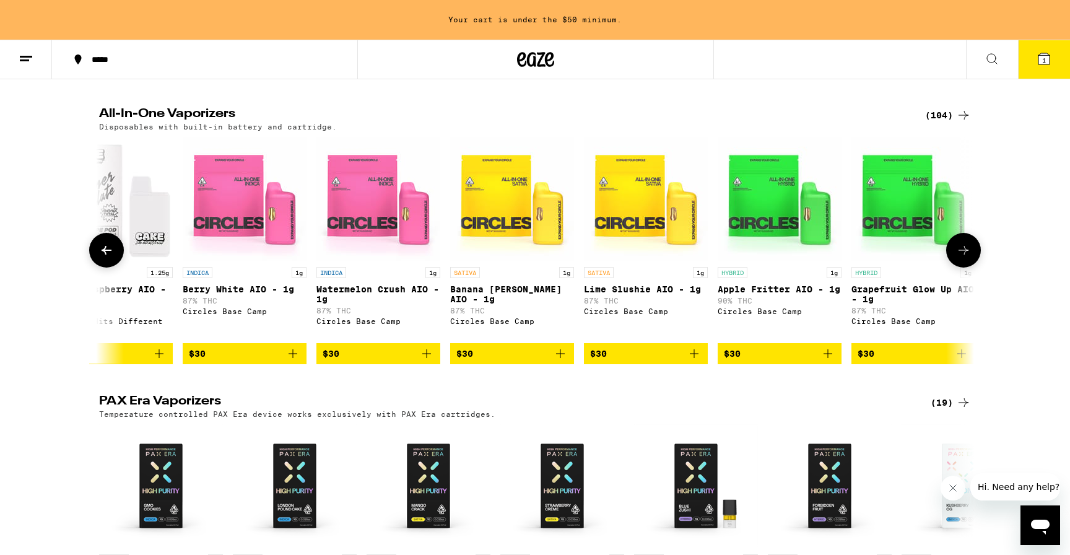
click at [115, 254] on button at bounding box center [106, 250] width 35 height 35
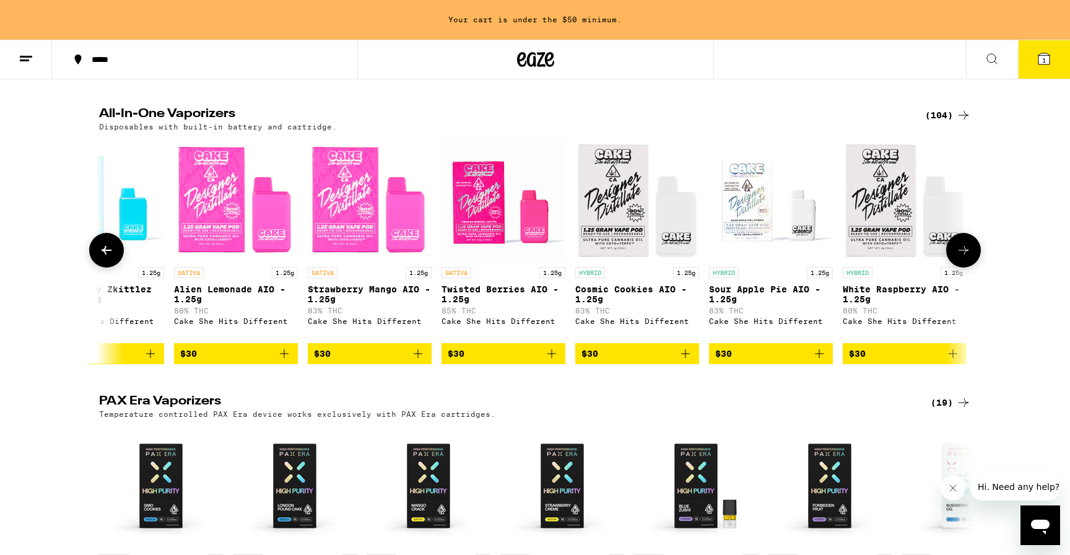
click at [115, 254] on button at bounding box center [106, 250] width 35 height 35
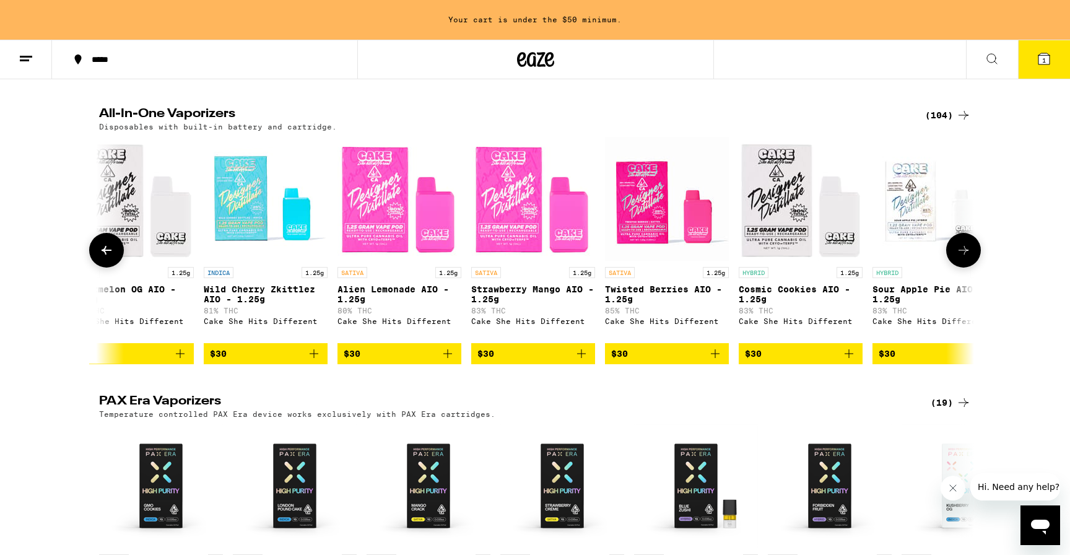
click at [115, 254] on button at bounding box center [106, 250] width 35 height 35
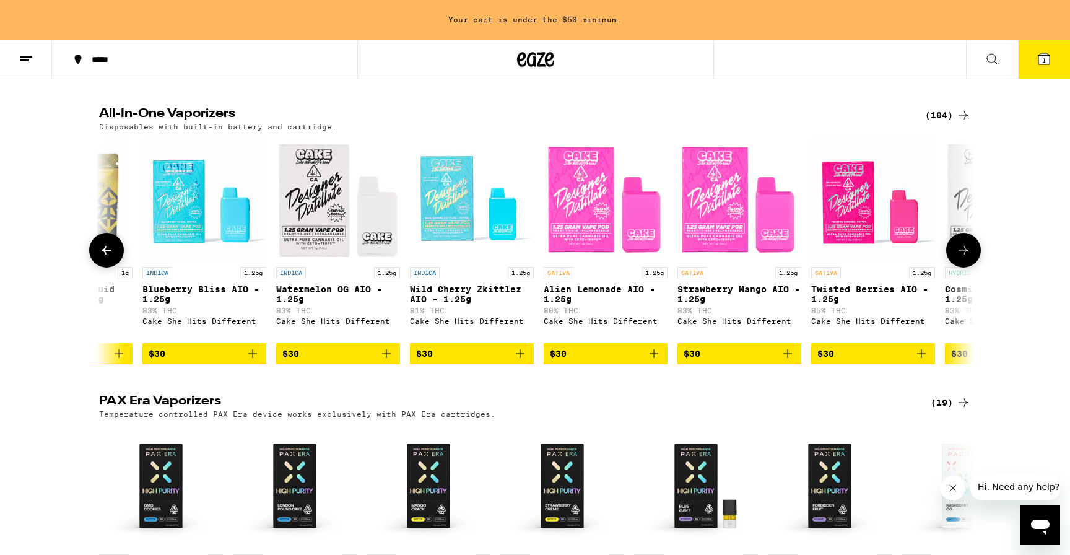
click at [115, 254] on button at bounding box center [106, 250] width 35 height 35
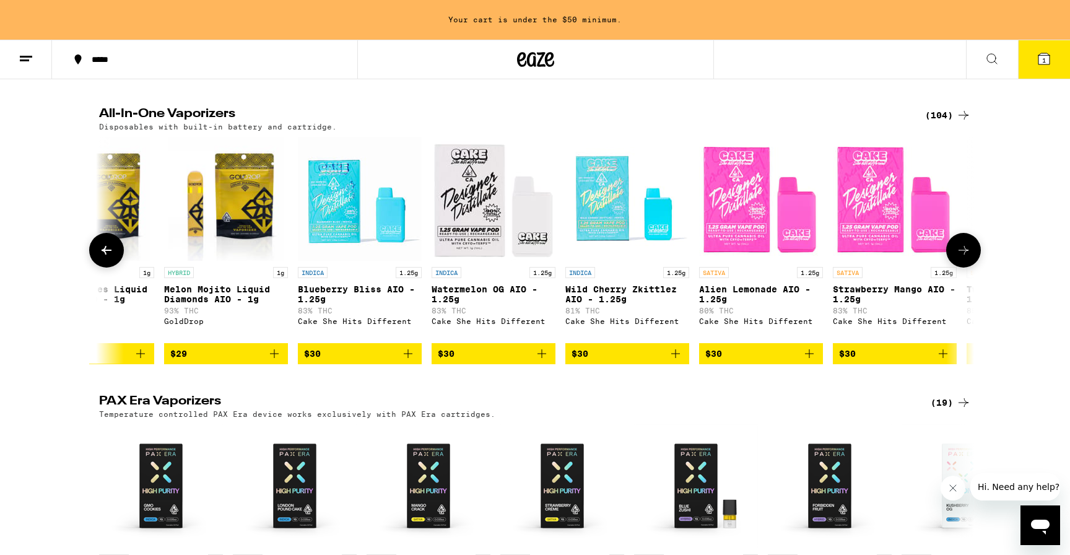
click at [115, 254] on button at bounding box center [106, 250] width 35 height 35
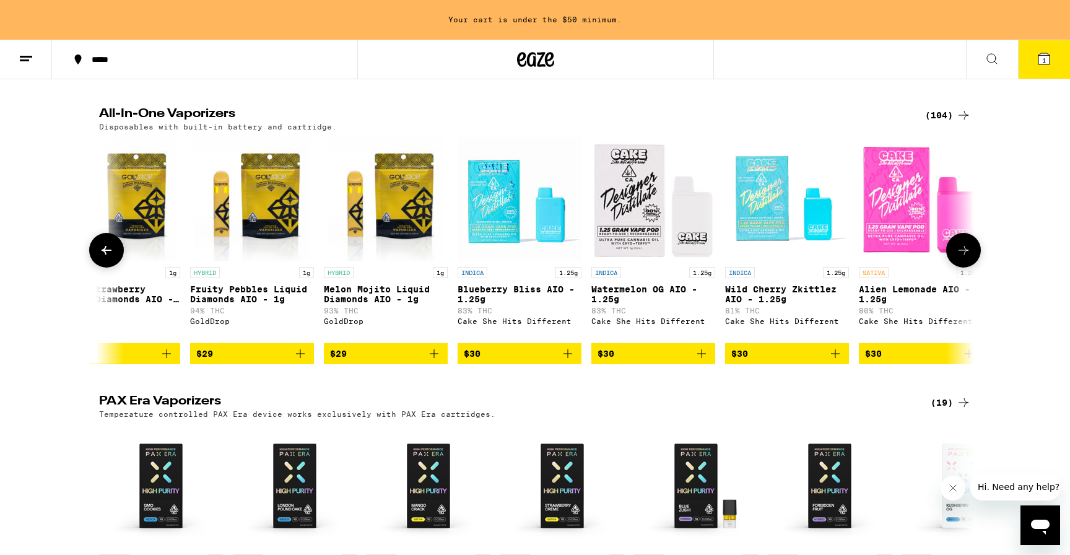
click at [115, 254] on button at bounding box center [106, 250] width 35 height 35
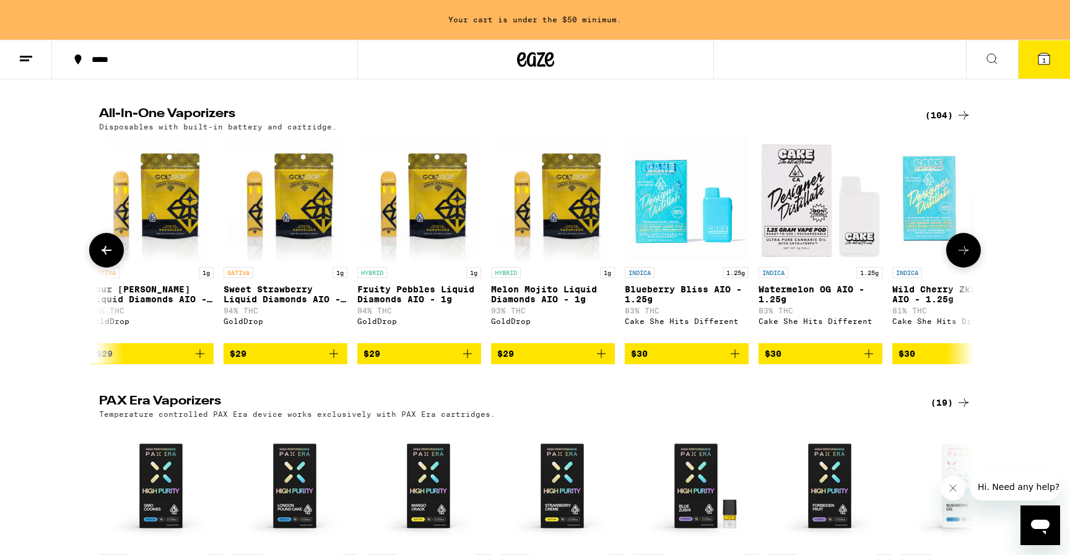
click at [115, 254] on button at bounding box center [106, 250] width 35 height 35
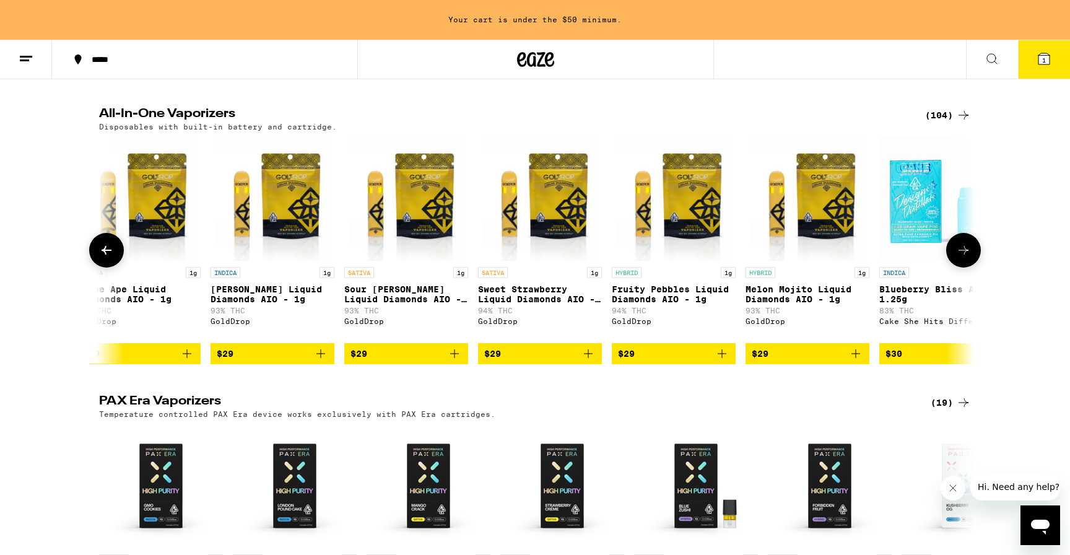
click at [115, 254] on button at bounding box center [106, 250] width 35 height 35
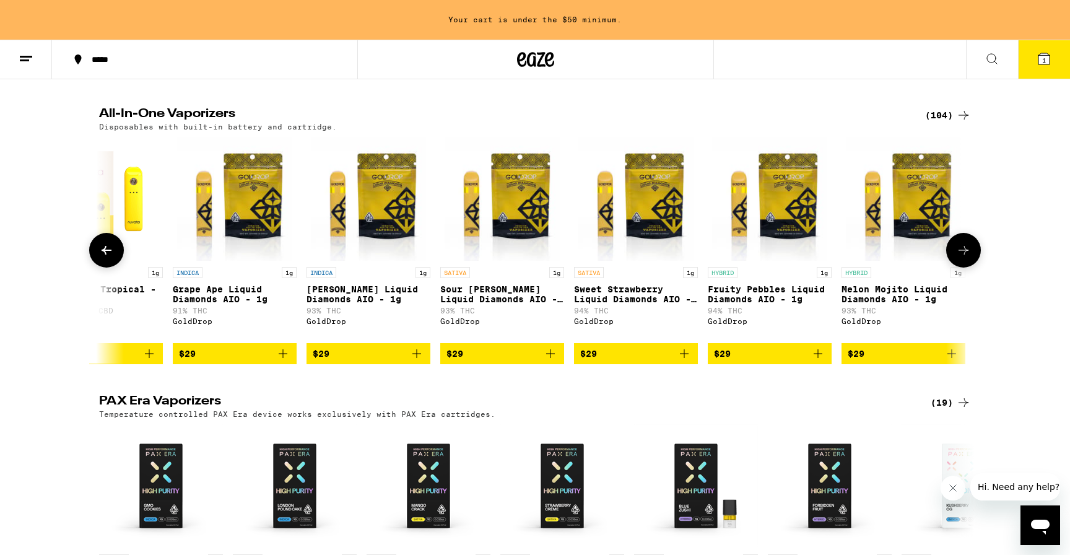
click at [115, 254] on button at bounding box center [106, 250] width 35 height 35
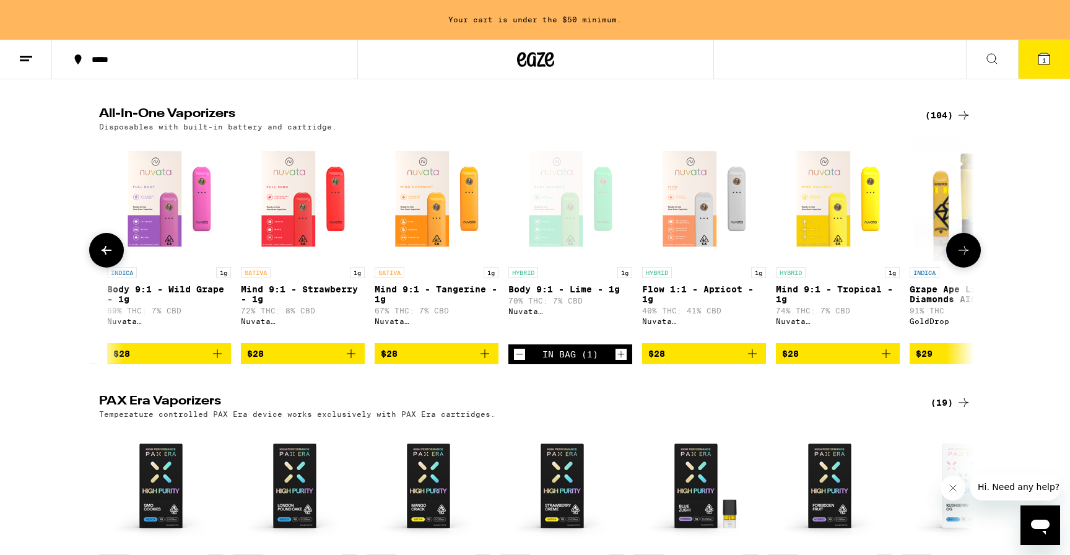
click at [115, 254] on button at bounding box center [106, 250] width 35 height 35
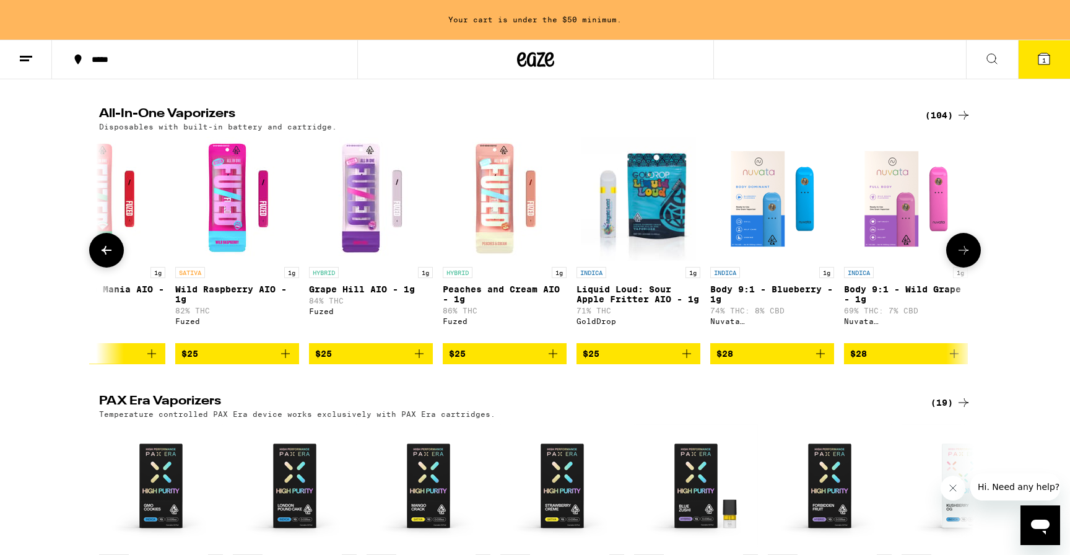
click at [115, 254] on button at bounding box center [106, 250] width 35 height 35
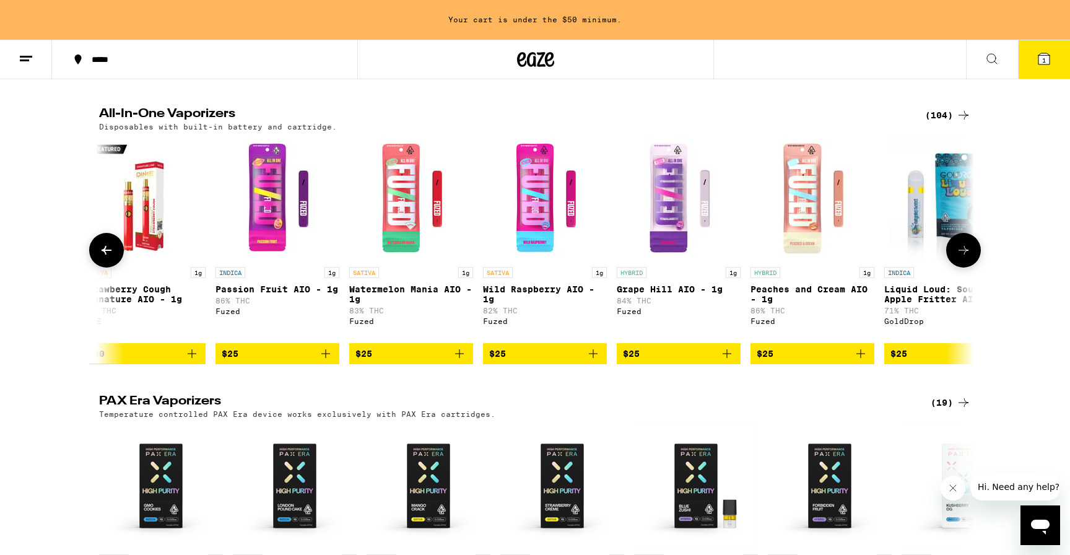
scroll to position [0, 19]
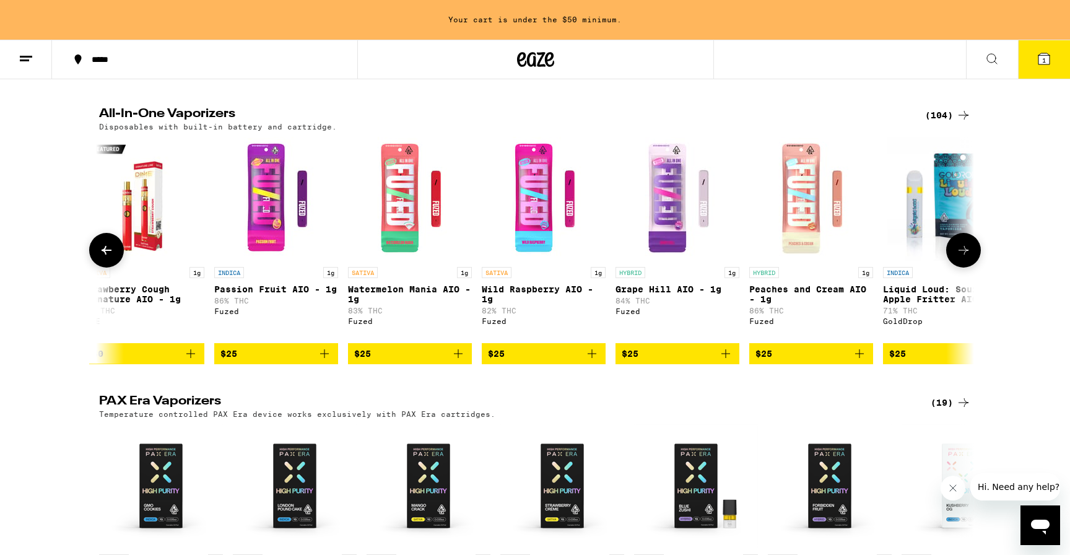
click at [727, 361] on icon "Add to bag" at bounding box center [725, 353] width 15 height 15
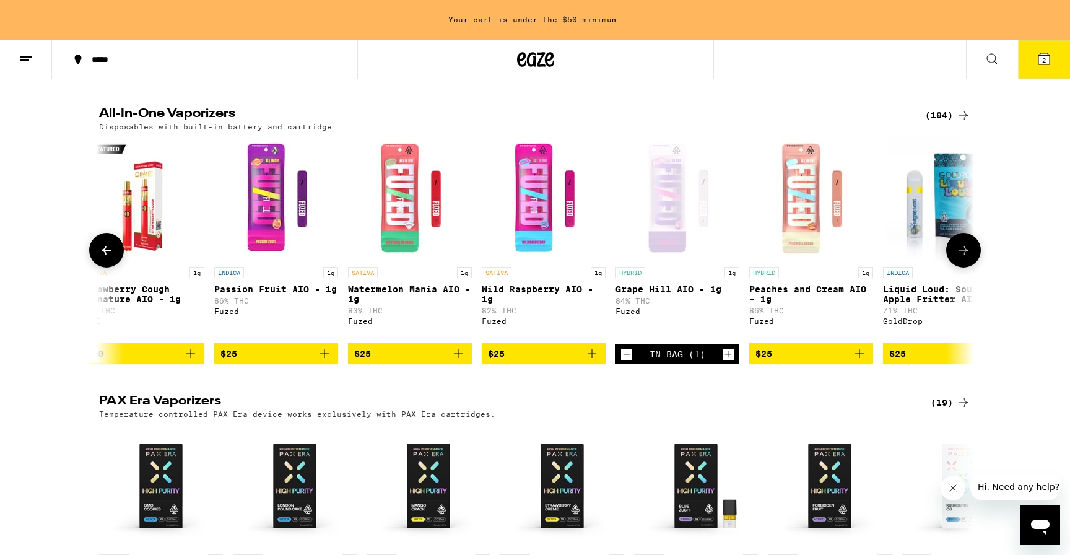
scroll to position [617, 0]
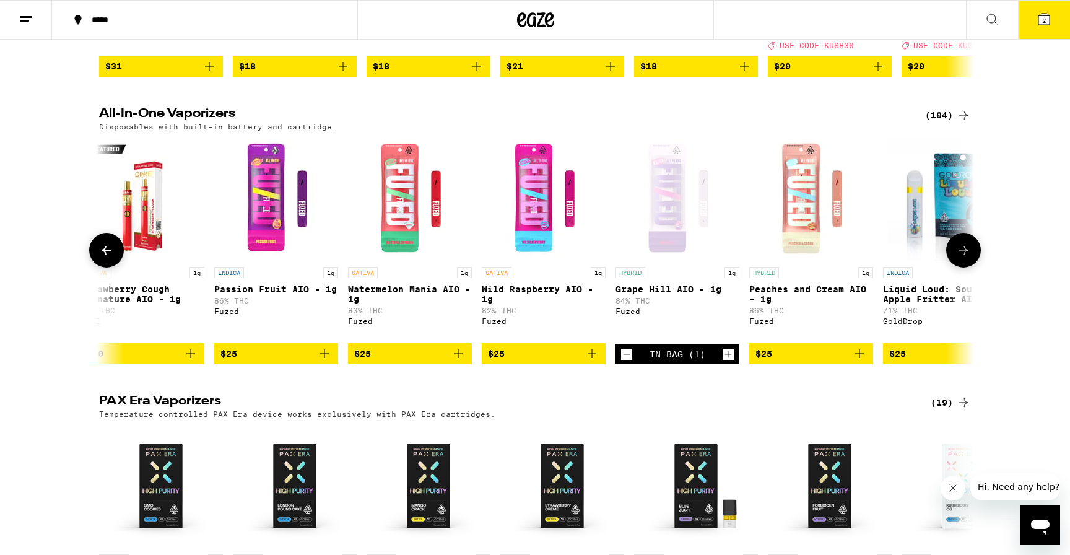
click at [326, 361] on icon "Add to bag" at bounding box center [324, 353] width 15 height 15
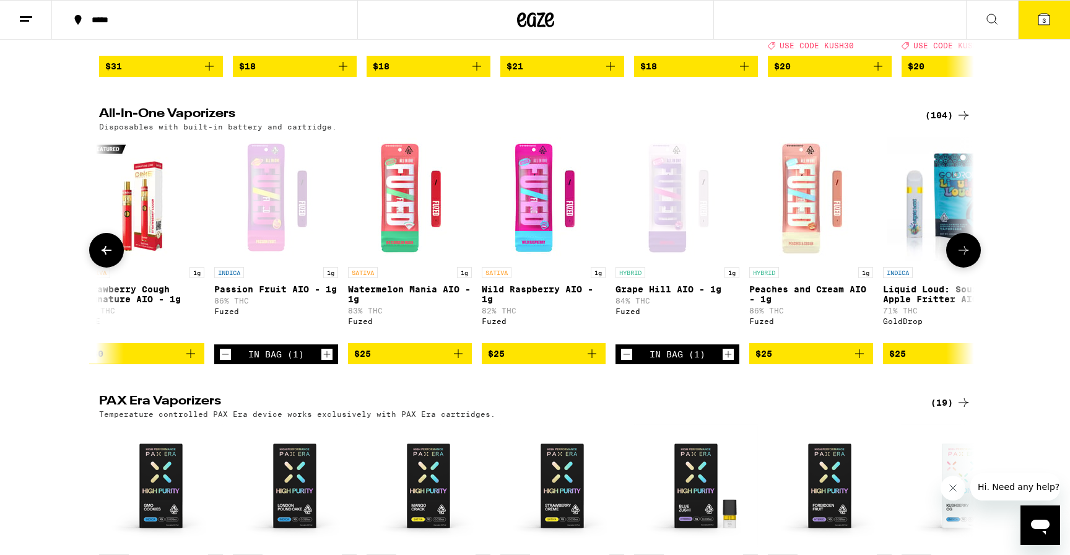
click at [222, 361] on icon "Decrement" at bounding box center [225, 354] width 11 height 15
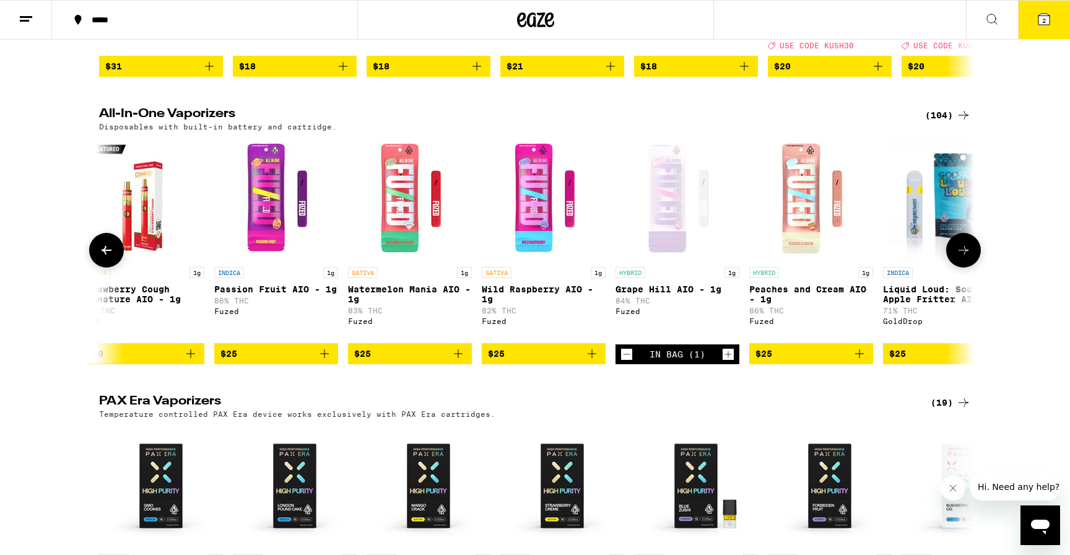
click at [593, 358] on icon "Add to bag" at bounding box center [591, 353] width 9 height 9
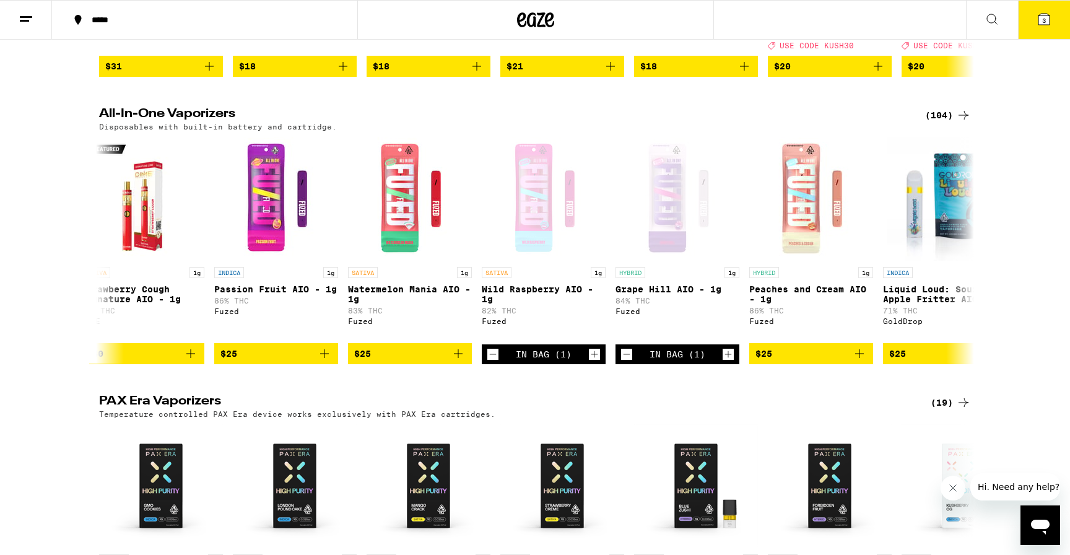
click at [1039, 19] on icon at bounding box center [1043, 19] width 11 height 11
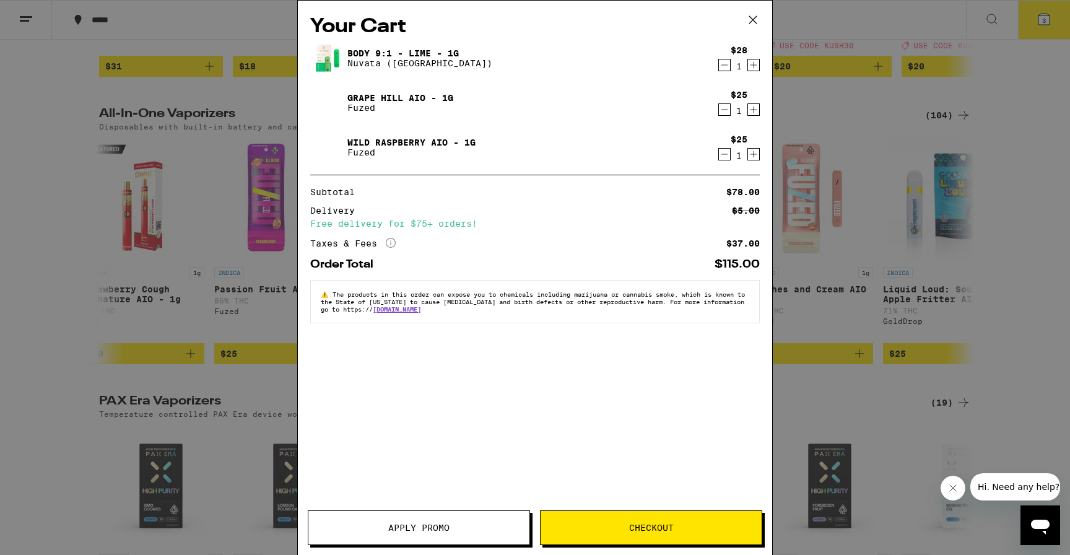
click at [722, 63] on icon "Decrement" at bounding box center [724, 65] width 11 height 15
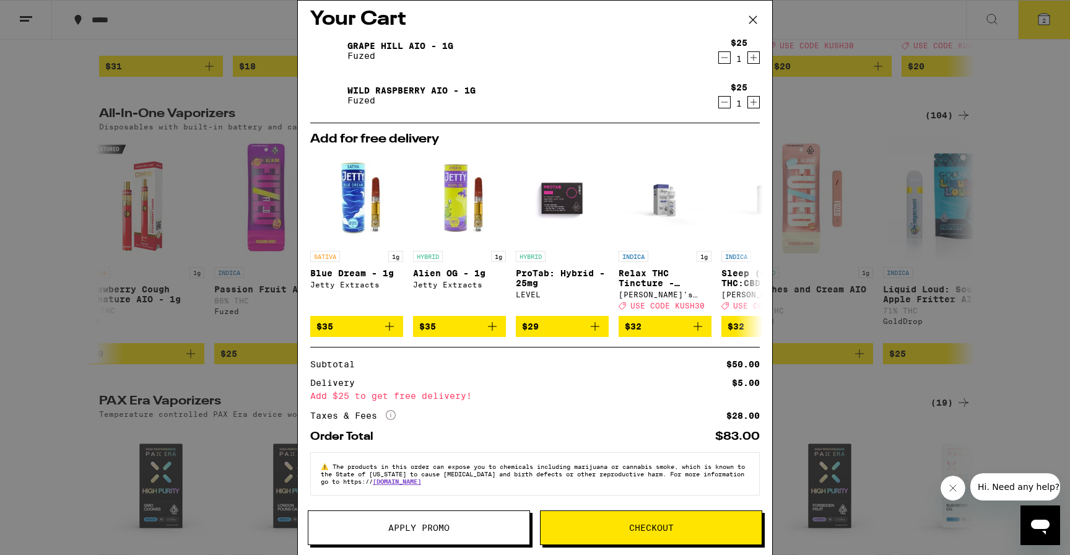
scroll to position [16, 0]
click at [448, 396] on div "Add $25 to get free delivery!" at bounding box center [534, 395] width 449 height 9
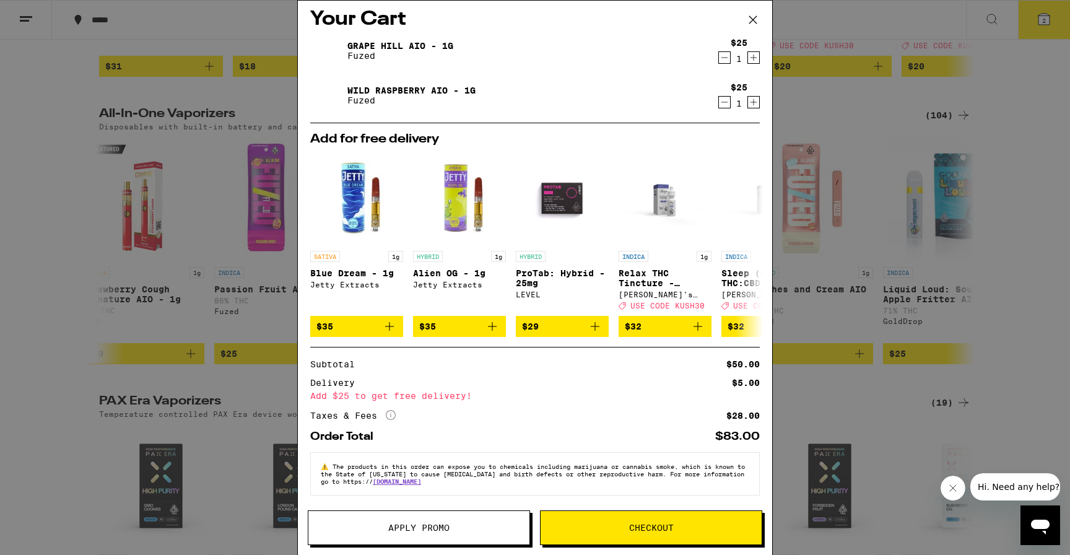
click at [440, 421] on div "Order Total $83.00" at bounding box center [534, 431] width 449 height 21
click at [753, 22] on icon at bounding box center [752, 20] width 19 height 19
